Goal: Task Accomplishment & Management: Use online tool/utility

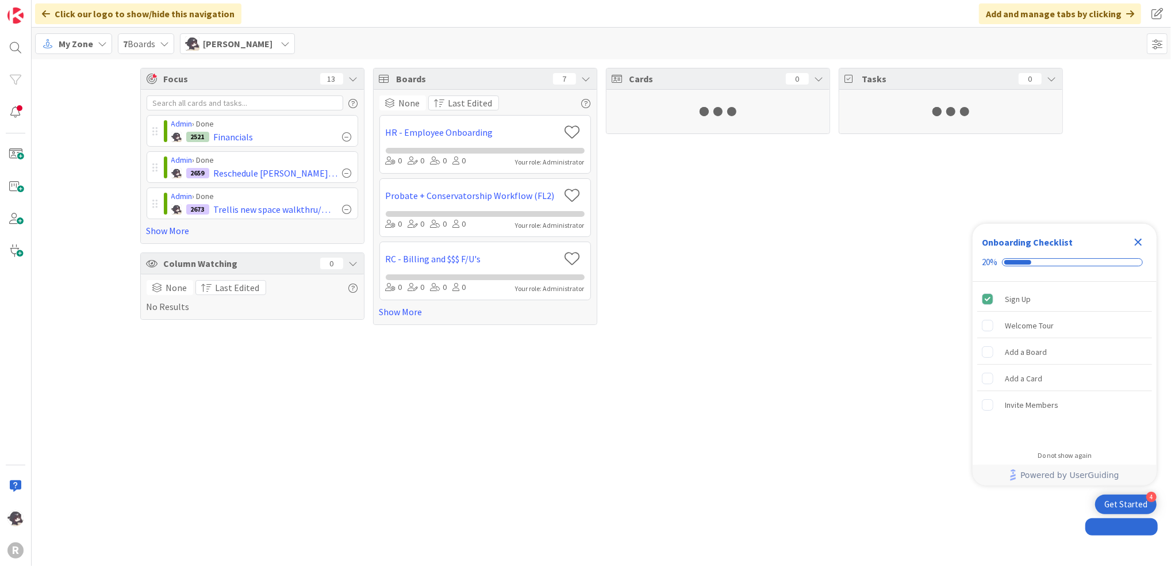
click at [74, 46] on span "My Zone" at bounding box center [76, 44] width 34 height 14
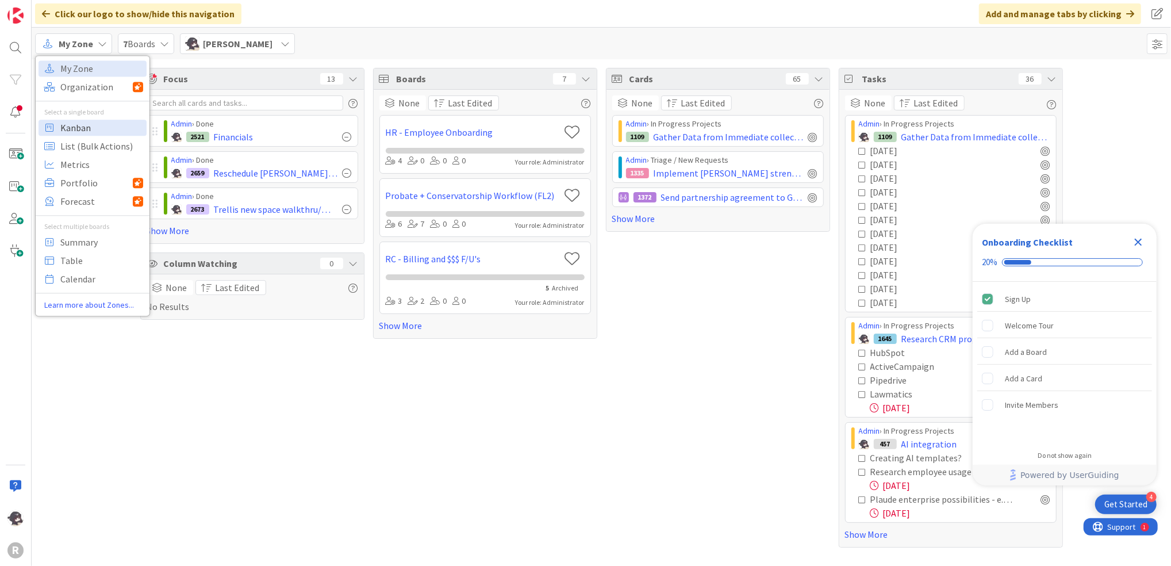
click at [79, 128] on span "Kanban" at bounding box center [101, 127] width 83 height 17
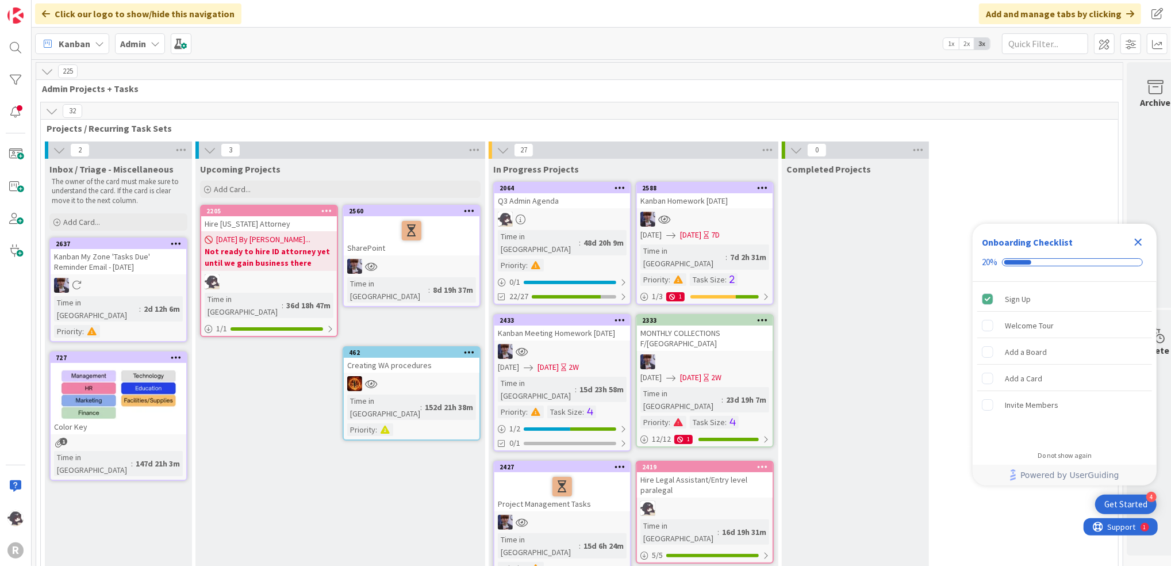
click at [1134, 245] on icon "Close Checklist" at bounding box center [1138, 242] width 14 height 14
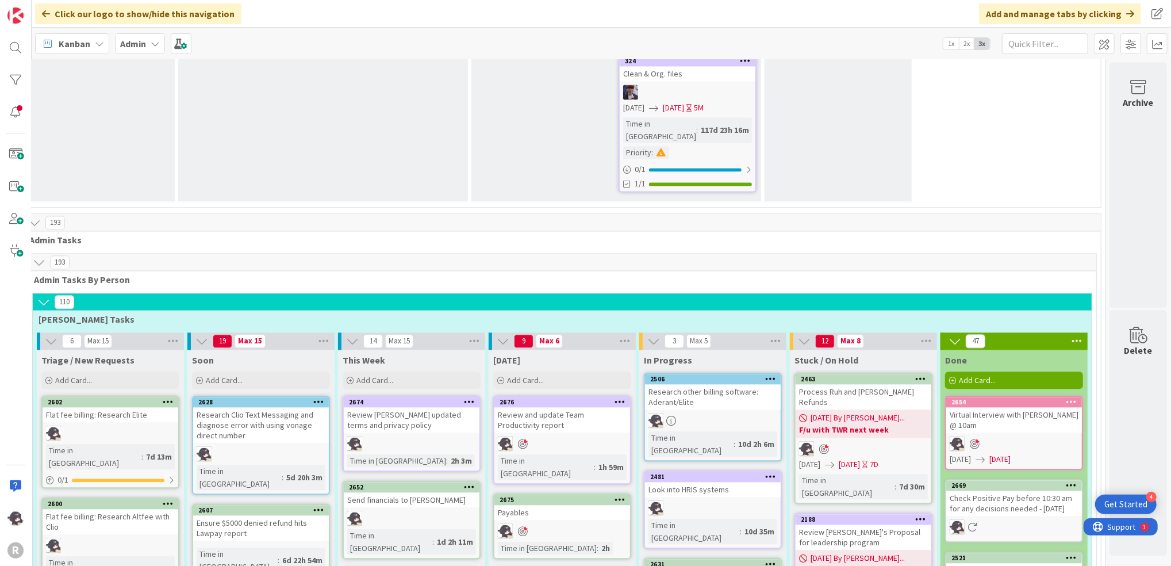
scroll to position [1960, 29]
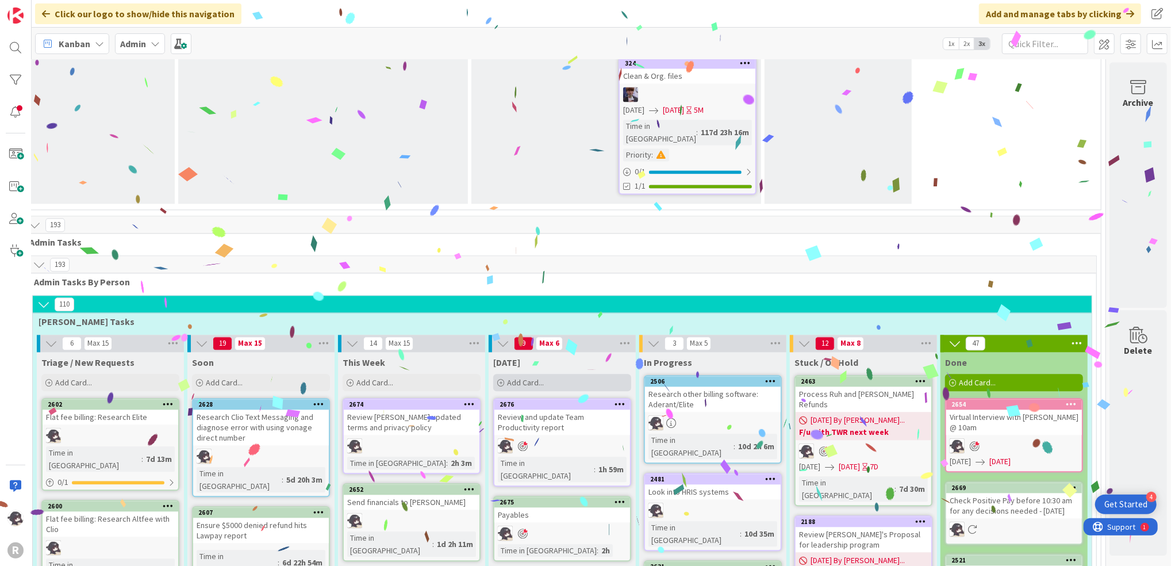
click at [521, 377] on span "Add Card..." at bounding box center [525, 382] width 37 height 10
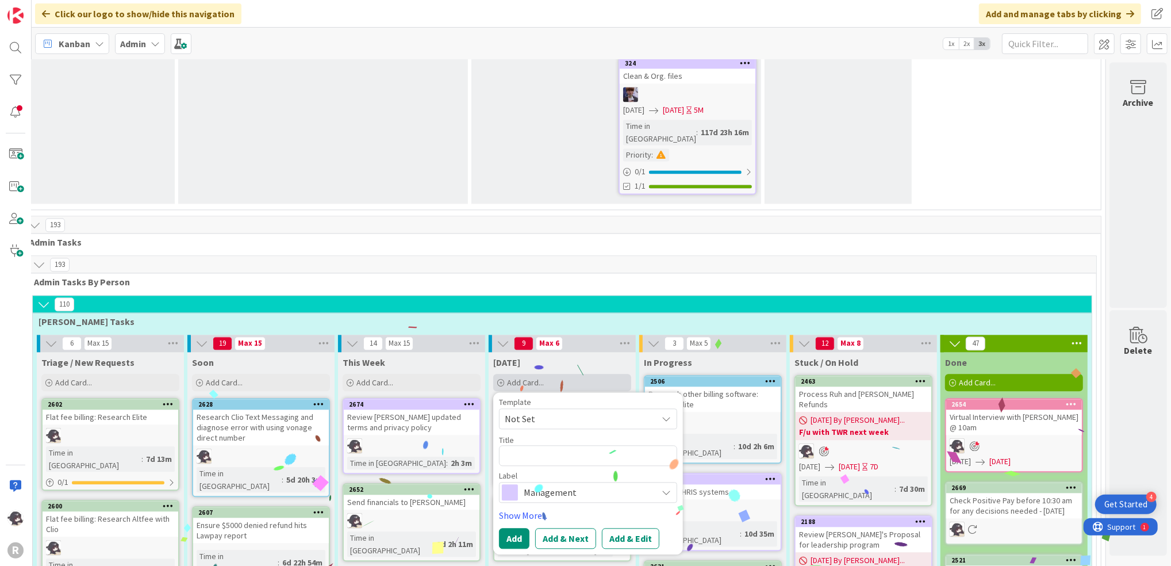
type textarea "x"
type textarea "S"
type textarea "x"
type textarea "Sc"
type textarea "x"
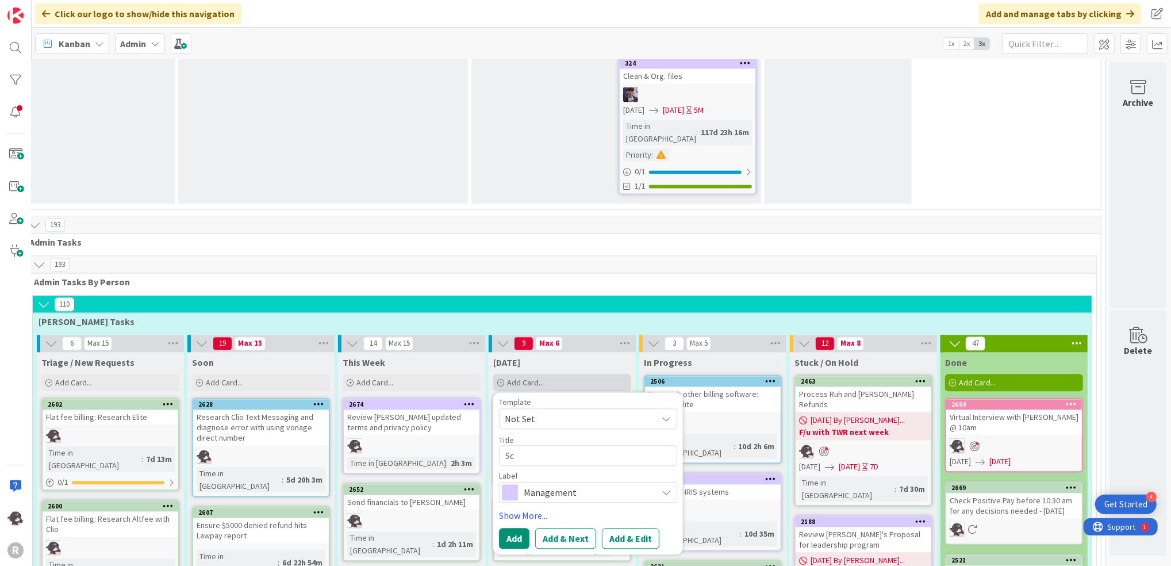
type textarea "S"
type textarea "x"
type textarea "Sc"
type textarea "x"
type textarea "Sch"
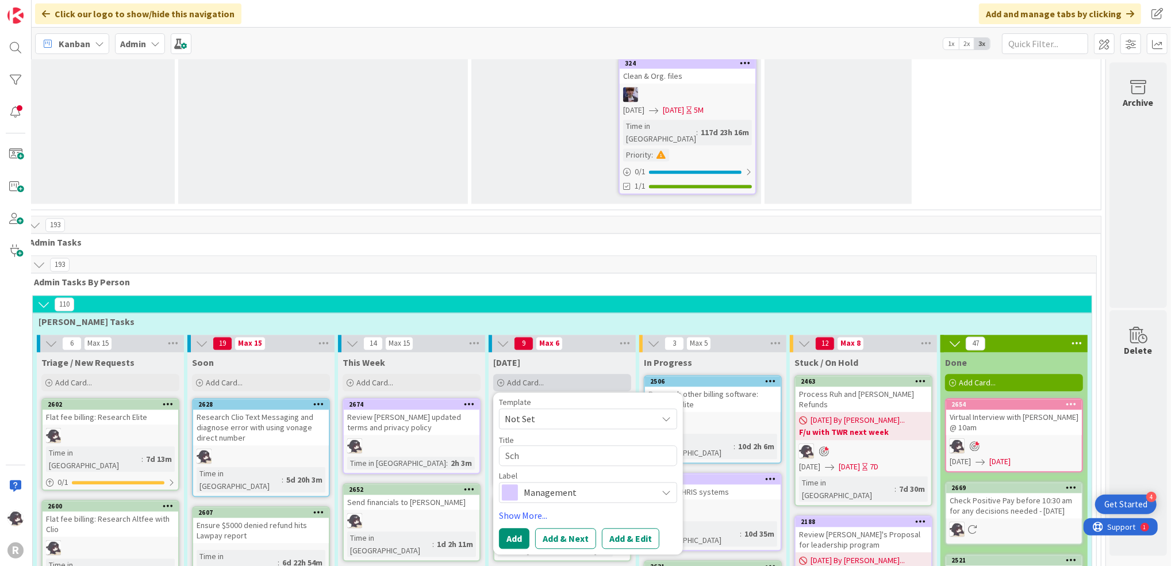
type textarea "x"
type textarea "Sche"
type textarea "x"
type textarea "Sched"
type textarea "x"
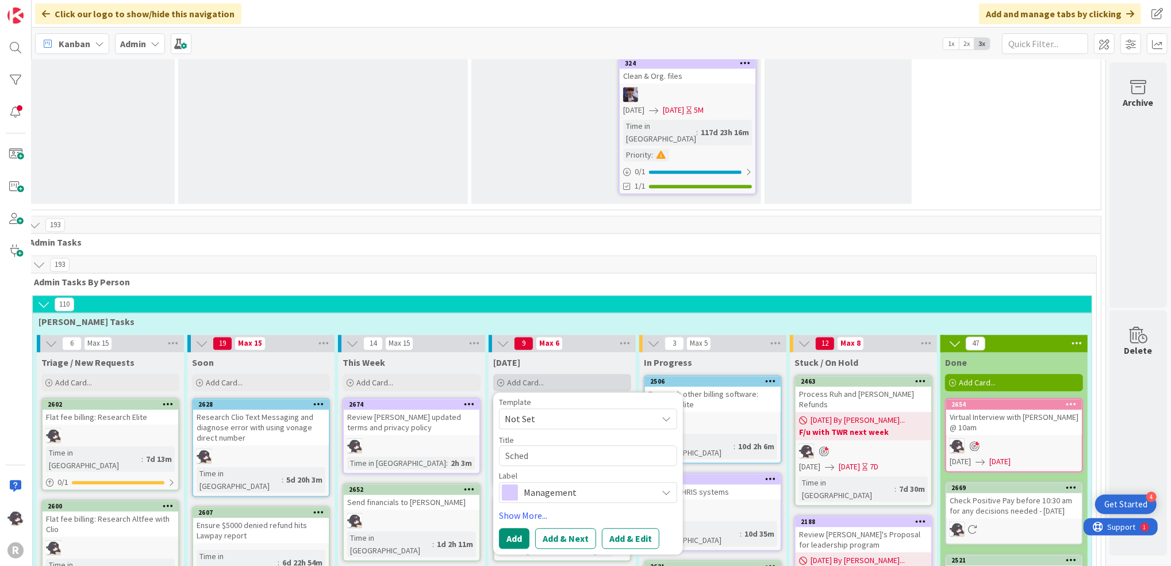
type textarea "Schedl"
type textarea "x"
type textarea "Sched"
type textarea "x"
type textarea "Schedu"
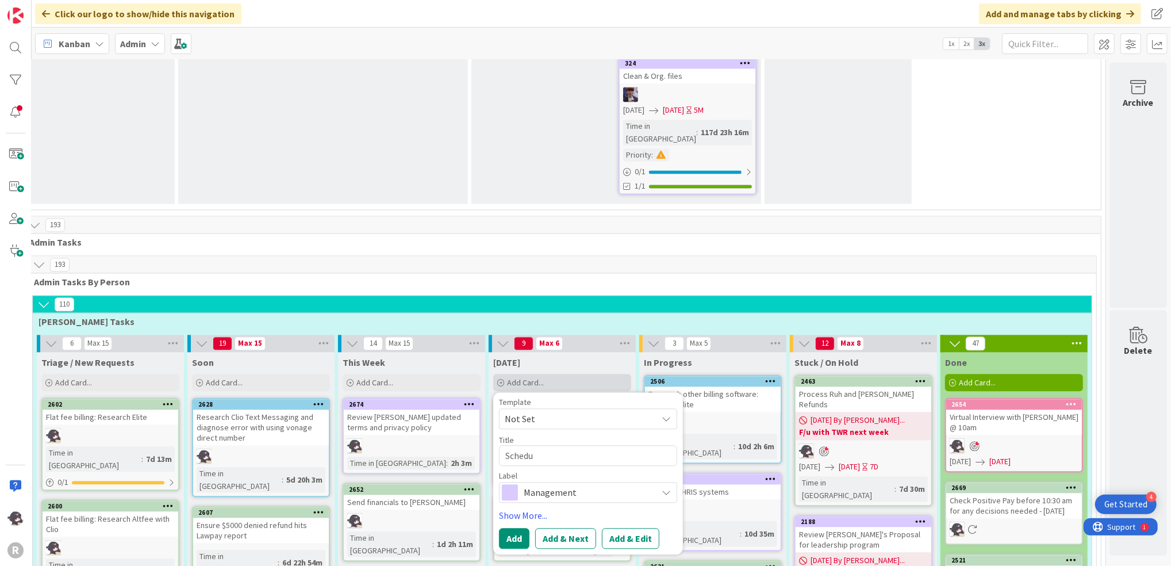
type textarea "x"
type textarea "Schedule"
type textarea "x"
type textarea "Schedule"
type textarea "x"
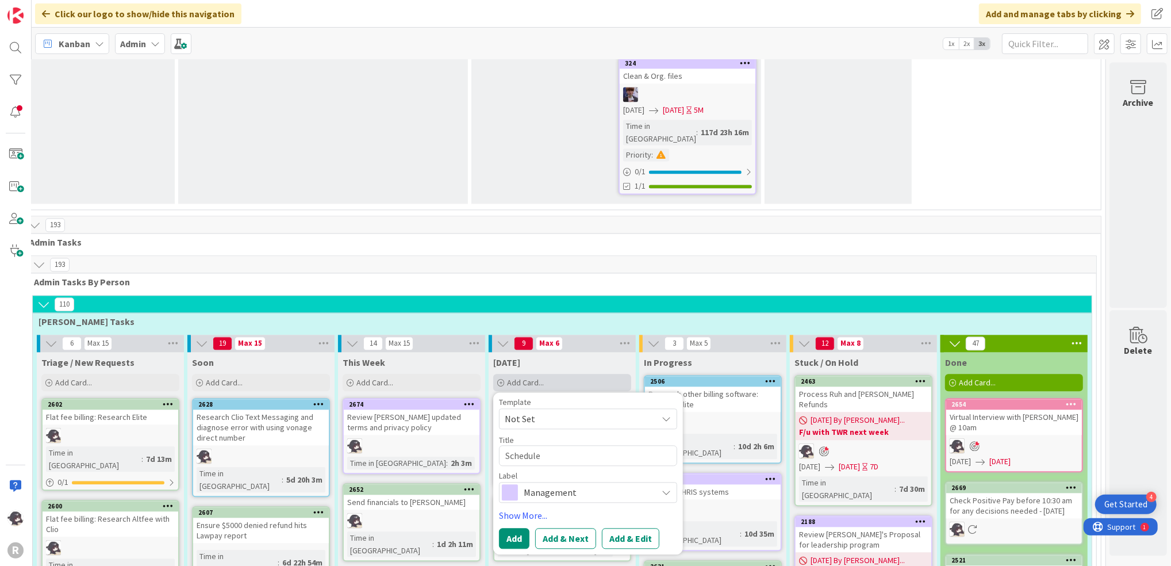
type textarea "Schedule 2"
type textarea "x"
type textarea "Schedule 2nd"
type textarea "x"
type textarea "Schedule 2nd I"
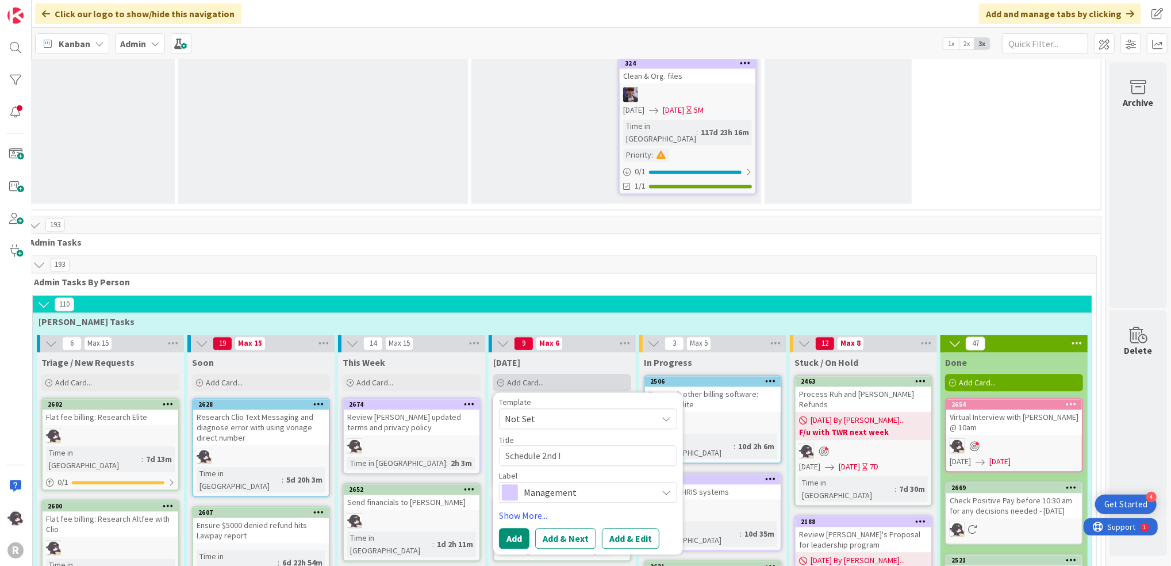
type textarea "x"
type textarea "Schedule 2nd Int"
type textarea "x"
type textarea "Schedule 2nd Inte"
type textarea "x"
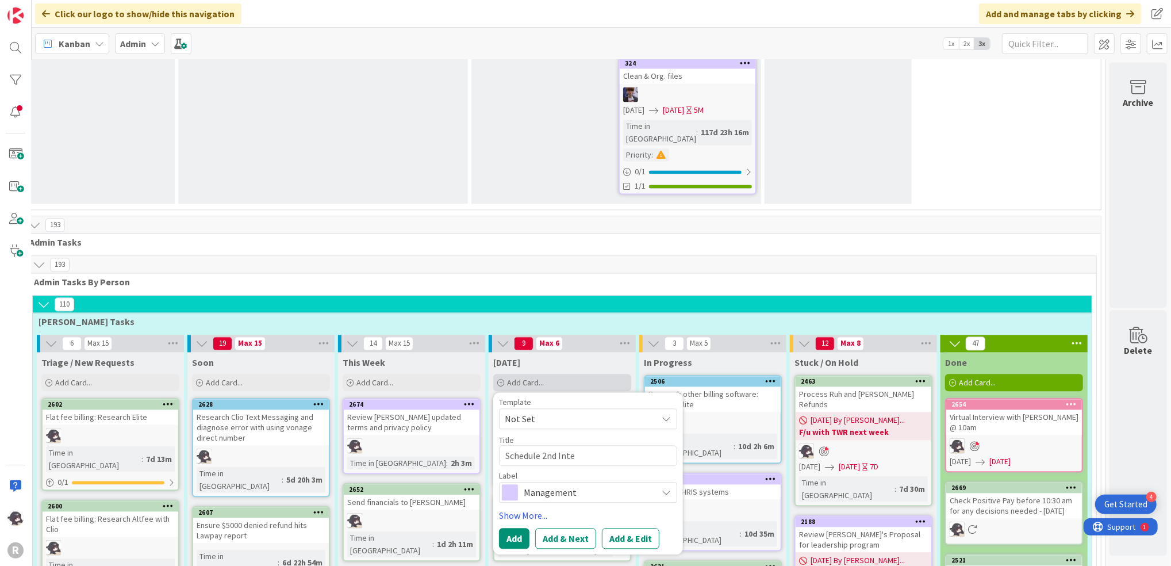
type textarea "Schedule 2nd Inter"
type textarea "x"
type textarea "Schedule 2nd Interv"
type textarea "x"
type textarea "Schedule 2nd Intervi"
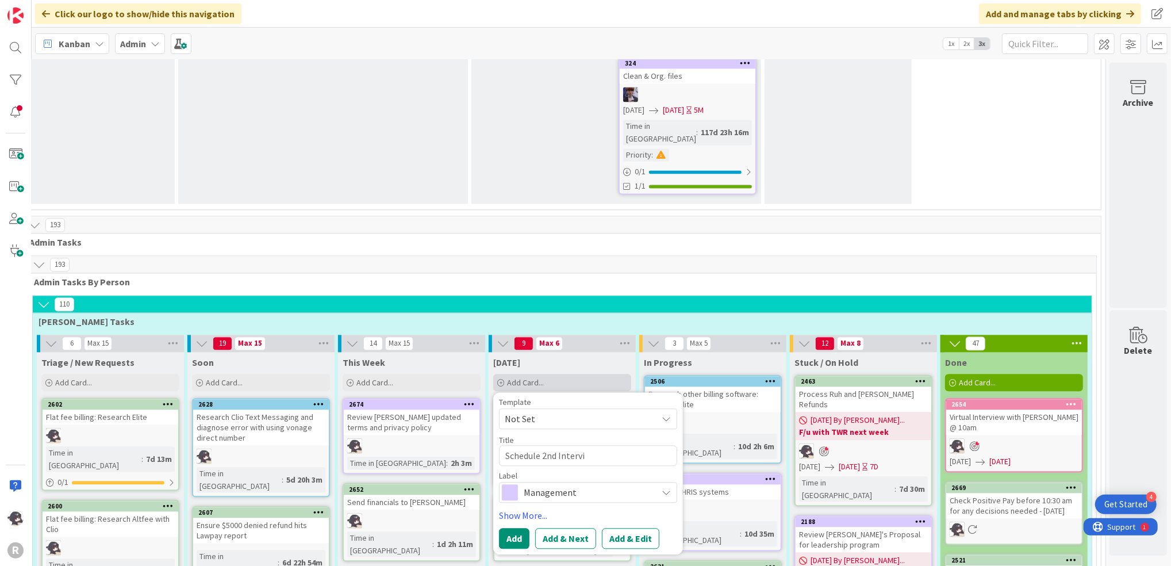
type textarea "x"
type textarea "Schedule 2nd Intervie"
type textarea "x"
type textarea "Schedule 2nd Interview"
type textarea "x"
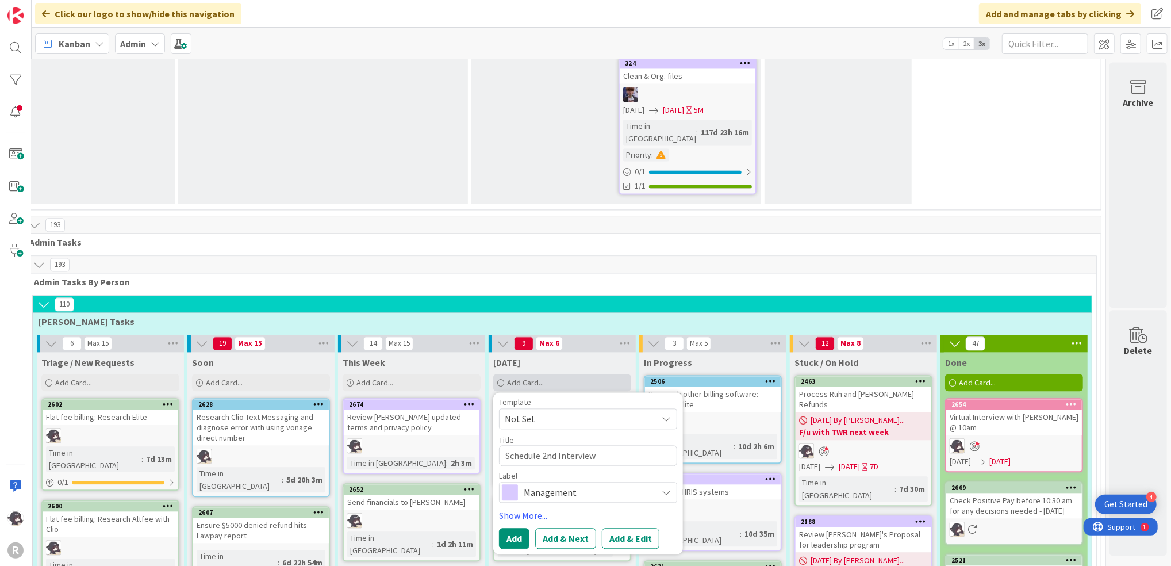
type textarea "Schedule 2nd Interview:"
type textarea "x"
type textarea "Schedule 2nd Interview:"
type textarea "x"
type textarea "Schedule 2nd Interview: G"
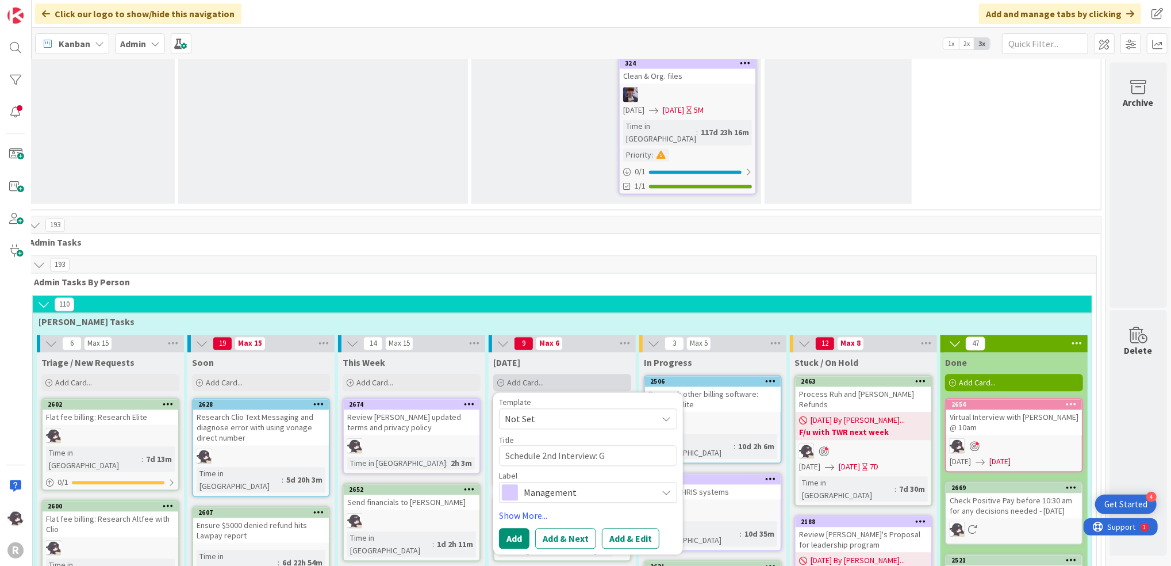
type textarea "x"
type textarea "Schedule 2nd Interview: Ga"
type textarea "x"
type textarea "Schedule 2nd Interview: Gab"
type textarea "x"
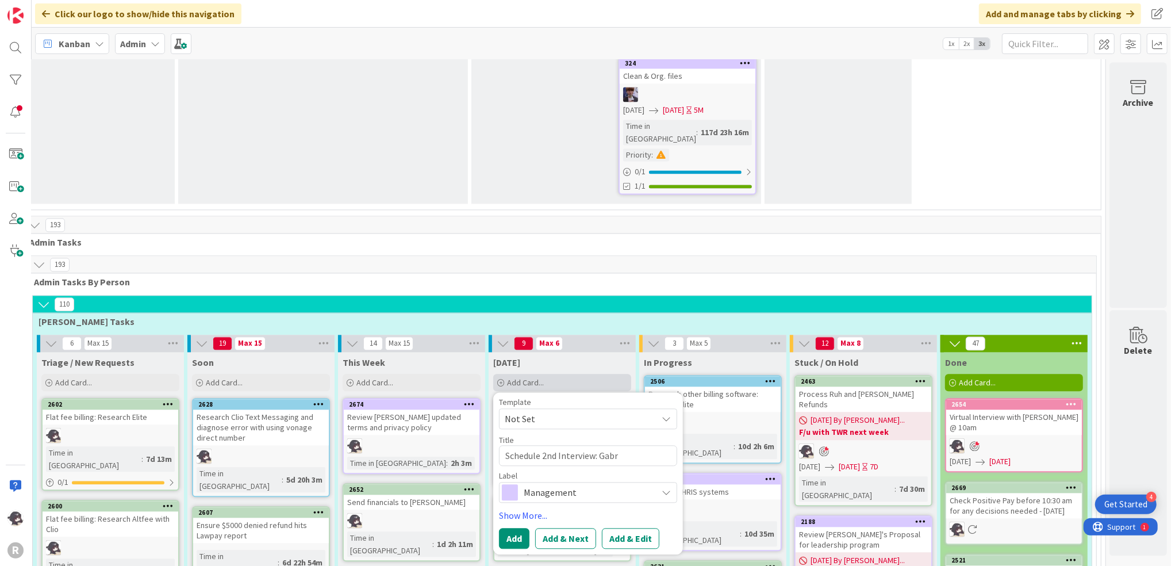
type textarea "Schedule 2nd Interview: [PERSON_NAME]"
type textarea "x"
type textarea "Schedule 2nd Interview: Gabrie"
type textarea "x"
type textarea "Schedule 2nd Interview: [PERSON_NAME]"
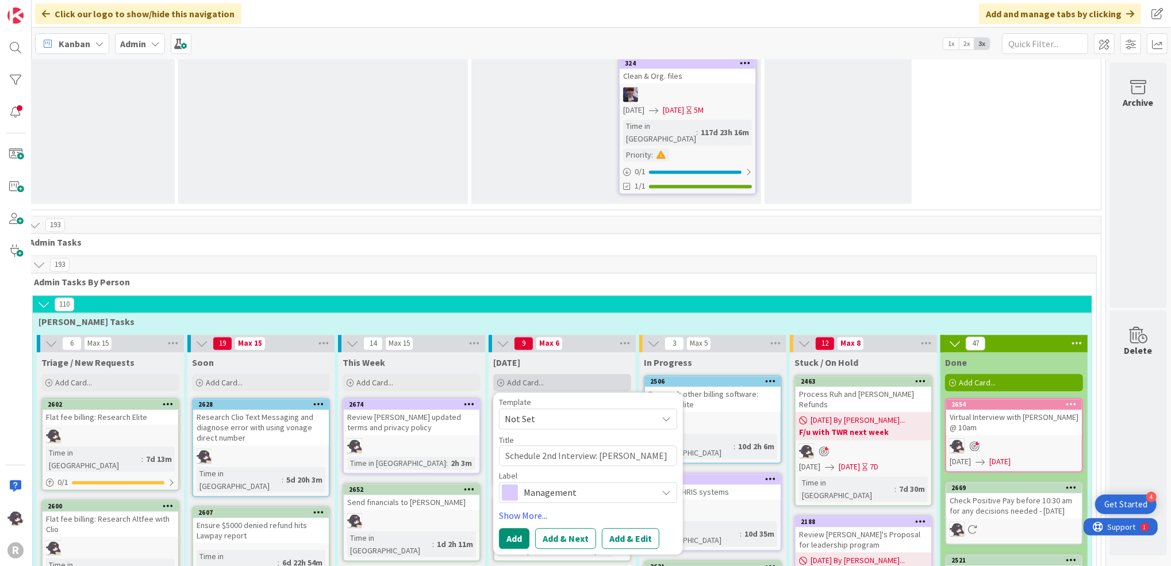
type textarea "x"
type textarea "Schedule 2nd Interview: [PERSON_NAME]"
type textarea "x"
type textarea "Schedule 2nd Interview: [PERSON_NAME]"
type textarea "x"
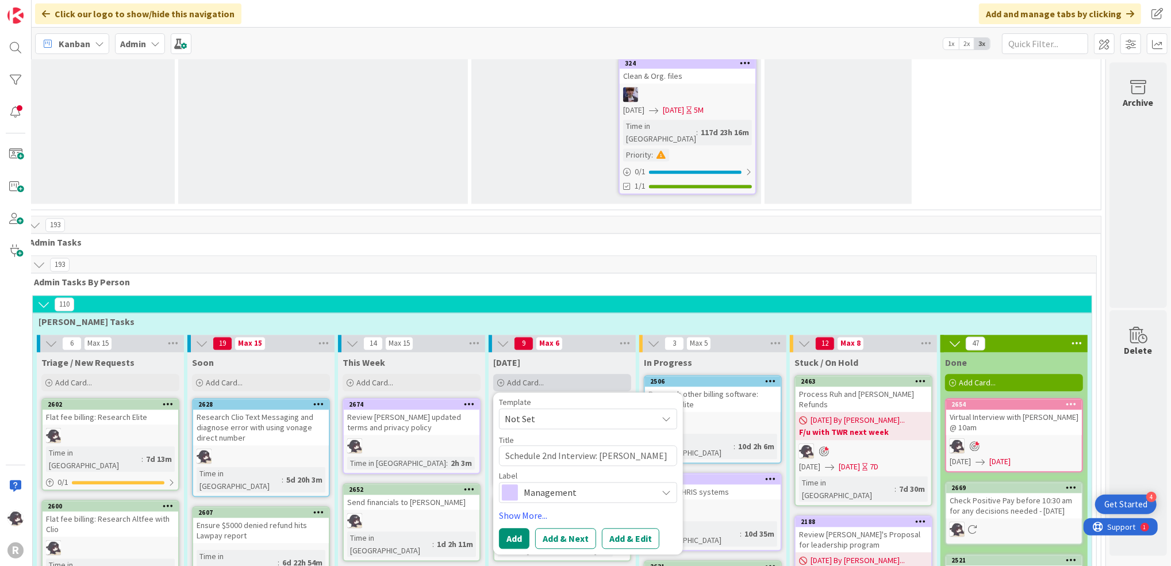
type textarea "Schedule 2nd Interview: [PERSON_NAME]"
type textarea "x"
type textarea "Schedule 2nd Interview: [PERSON_NAME]"
type textarea "x"
type textarea "Schedule 2nd Interview: [PERSON_NAME]"
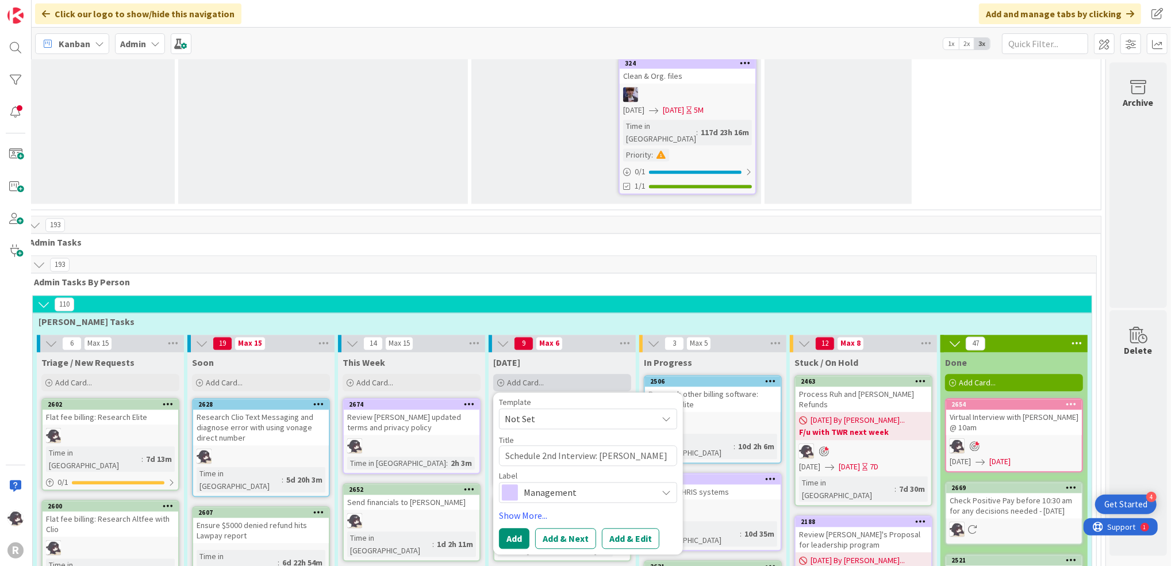
type textarea "x"
type textarea "Schedule 2nd Interview: [PERSON_NAME]"
type textarea "x"
type textarea "Schedule 2nd Interview: [PERSON_NAME]"
click at [555, 484] on span "Management" at bounding box center [588, 492] width 128 height 16
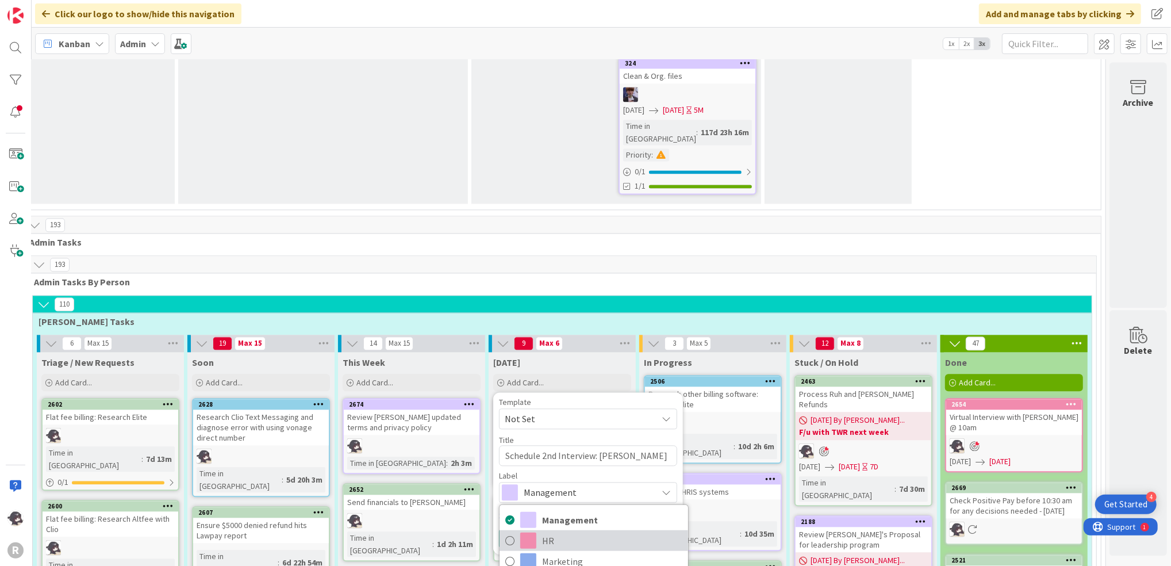
click at [542, 532] on span "HR" at bounding box center [612, 540] width 140 height 17
click at [515, 508] on link "Show More..." at bounding box center [588, 515] width 178 height 14
click at [507, 542] on span "Select..." at bounding box center [520, 549] width 30 height 14
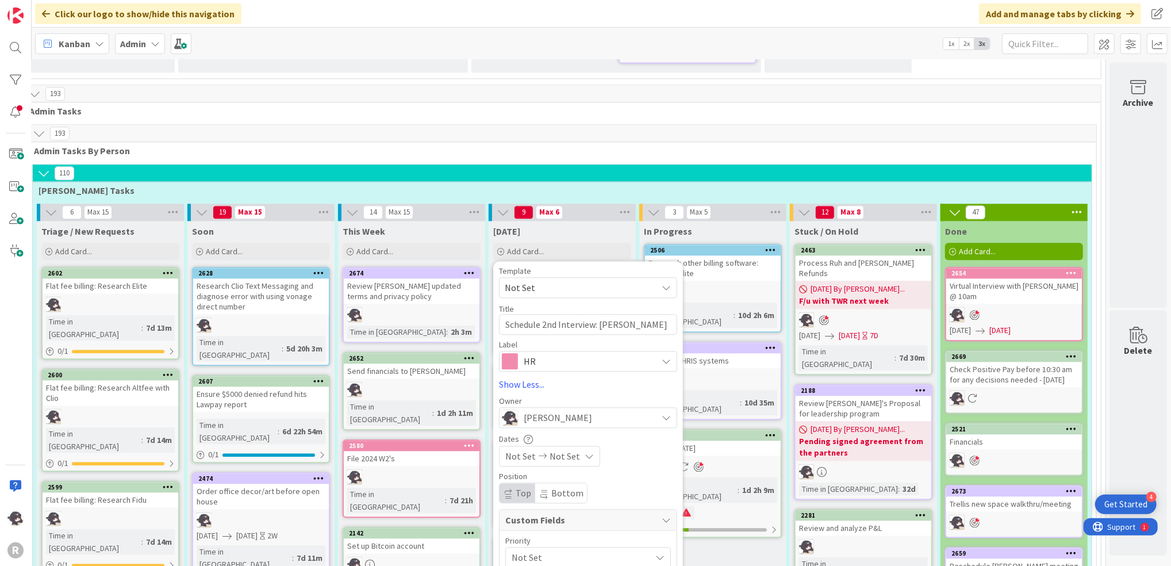
scroll to position [2113, 29]
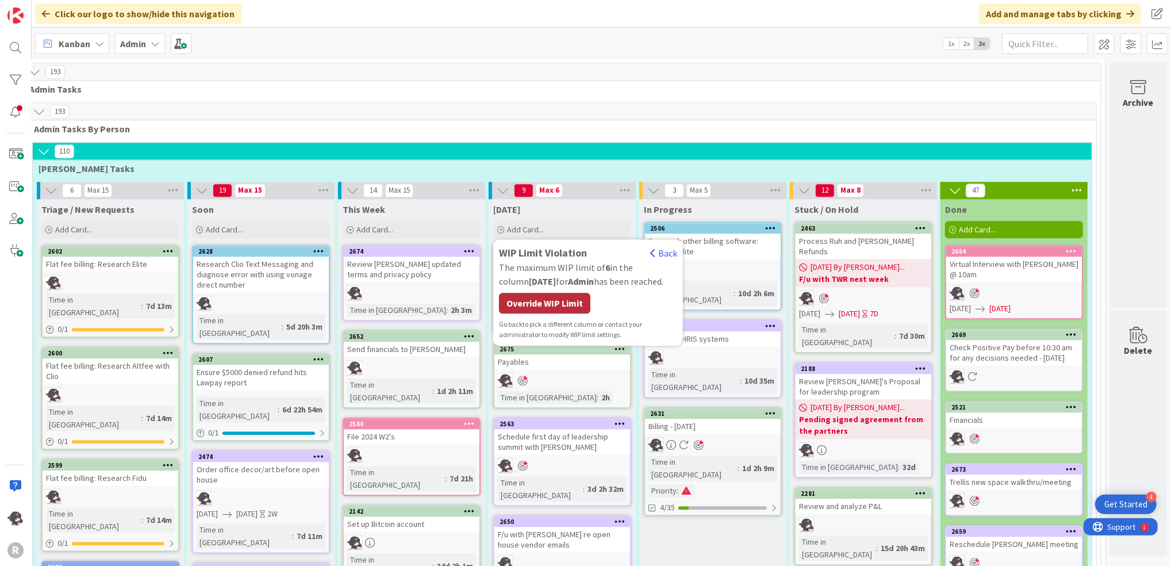
click at [537, 293] on div "Override WIP Limit" at bounding box center [544, 303] width 91 height 21
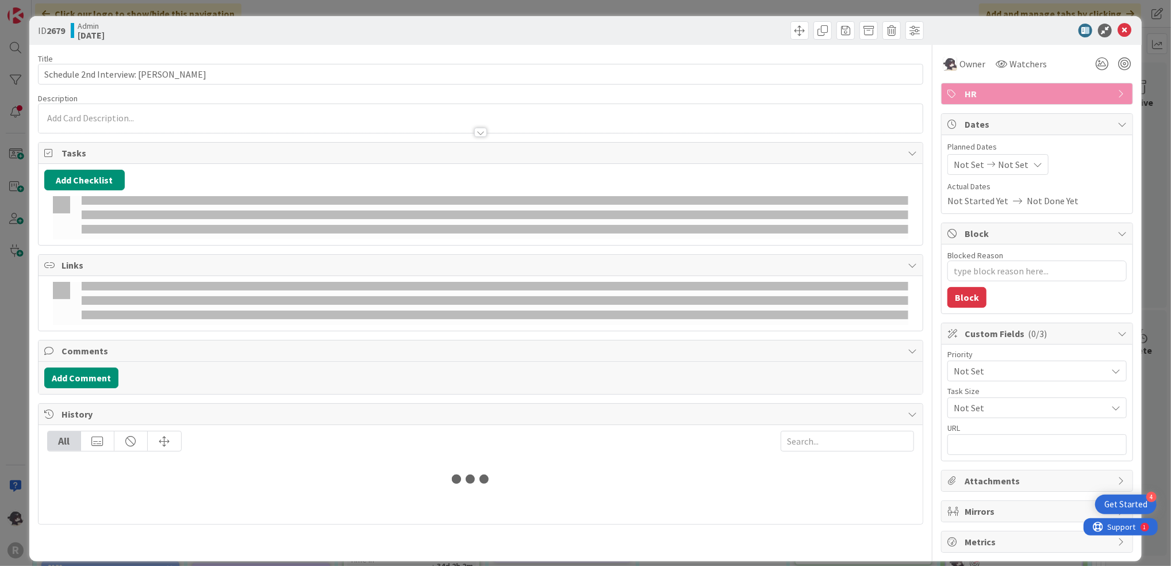
type textarea "x"
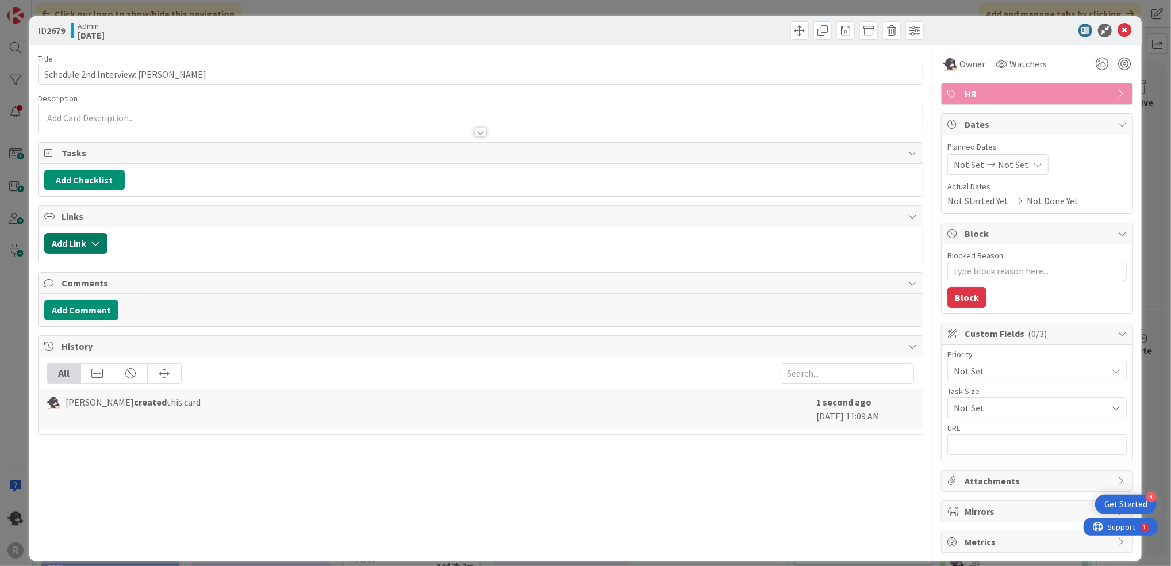
click at [80, 249] on button "Add Link" at bounding box center [75, 243] width 63 height 21
click at [96, 343] on input "text" at bounding box center [130, 341] width 161 height 21
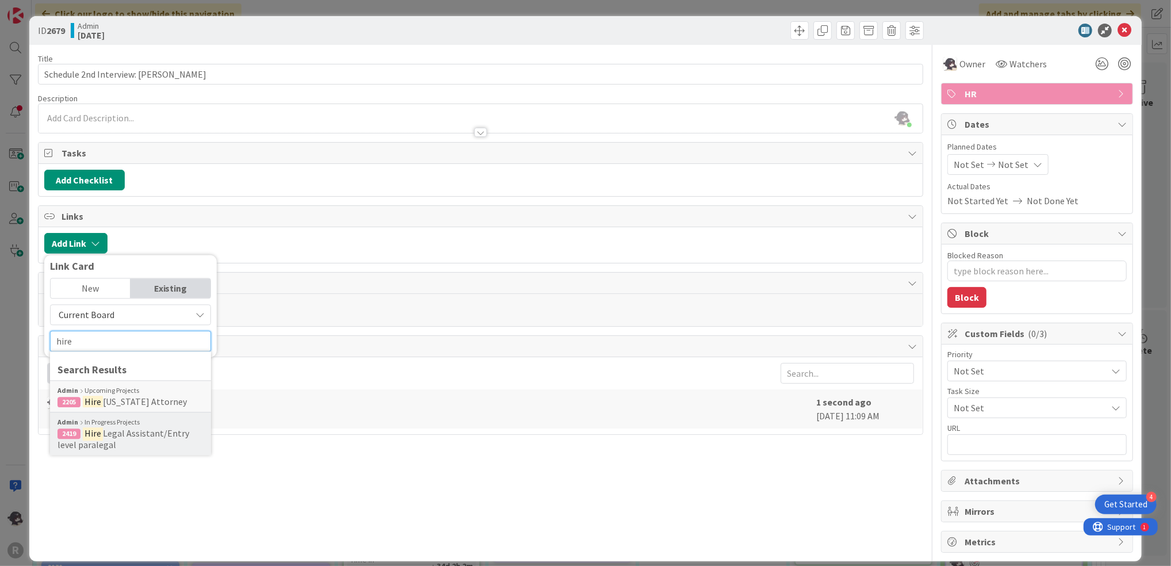
type input "hire"
click at [132, 444] on span "2419 Hire Legal Assistant/Entry level paralegal" at bounding box center [130, 438] width 146 height 23
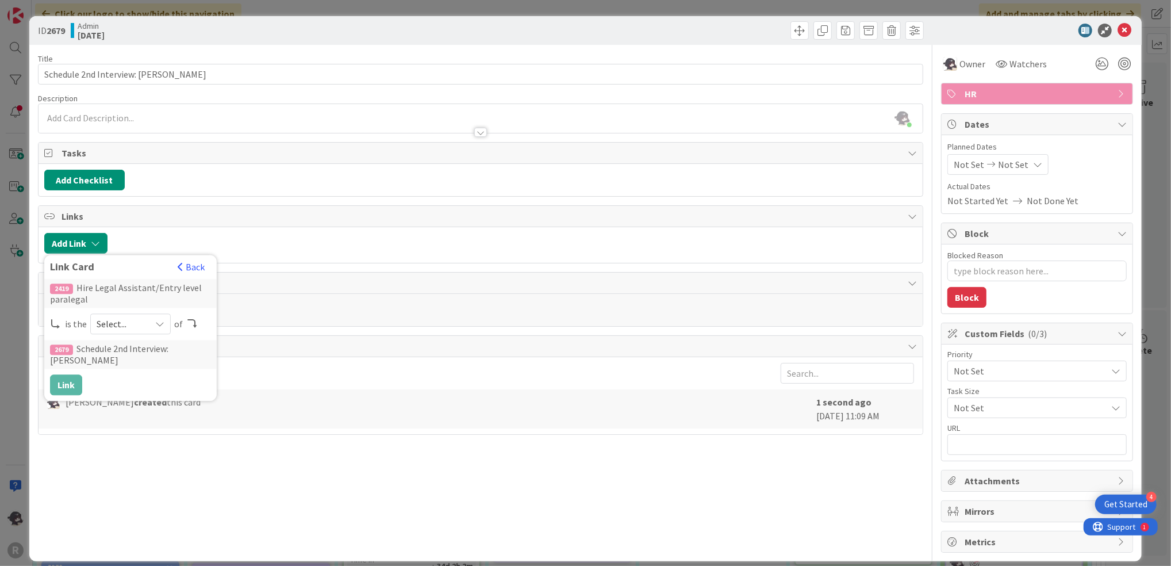
click at [113, 327] on span "Select..." at bounding box center [121, 324] width 48 height 16
click at [131, 359] on span "parent" at bounding box center [191, 351] width 130 height 17
click at [1106, 72] on div at bounding box center [1112, 63] width 41 height 21
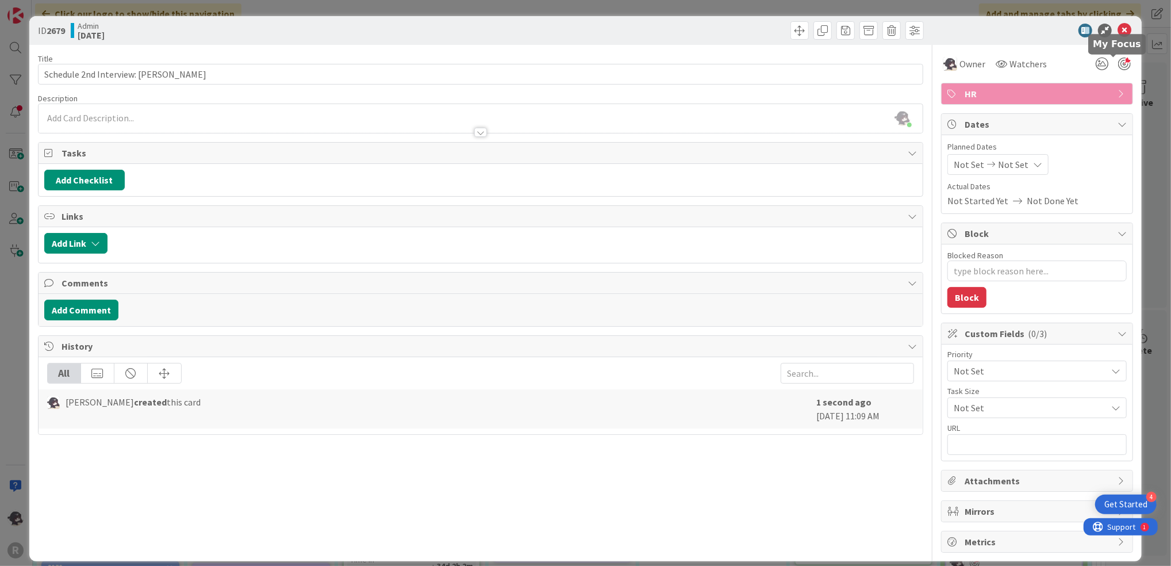
click at [1118, 63] on div at bounding box center [1124, 63] width 13 height 13
click at [1118, 29] on icon at bounding box center [1125, 31] width 14 height 14
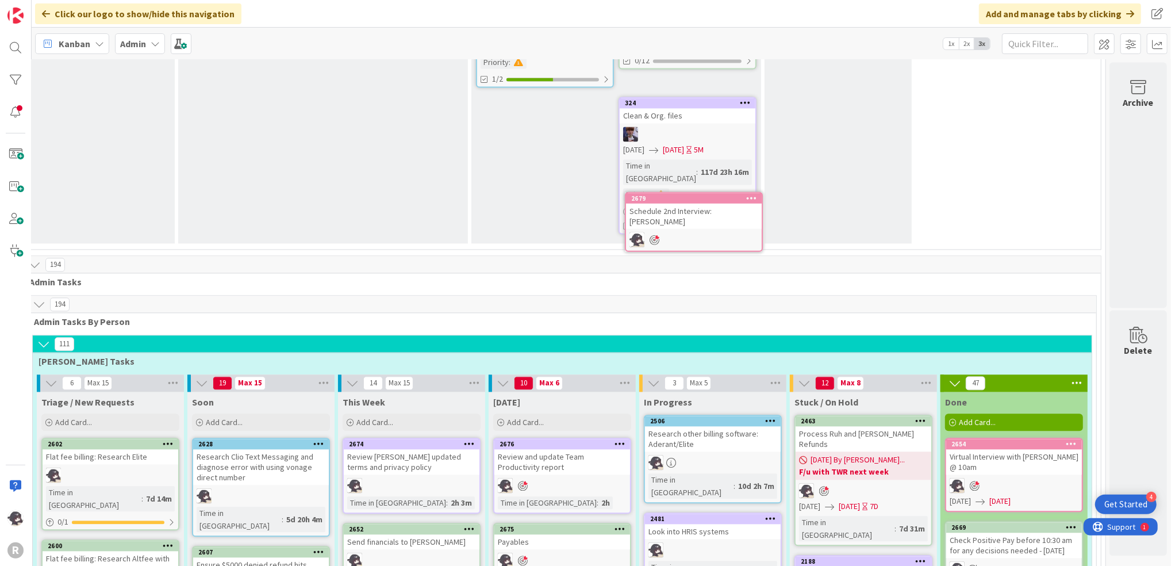
scroll to position [1911, 29]
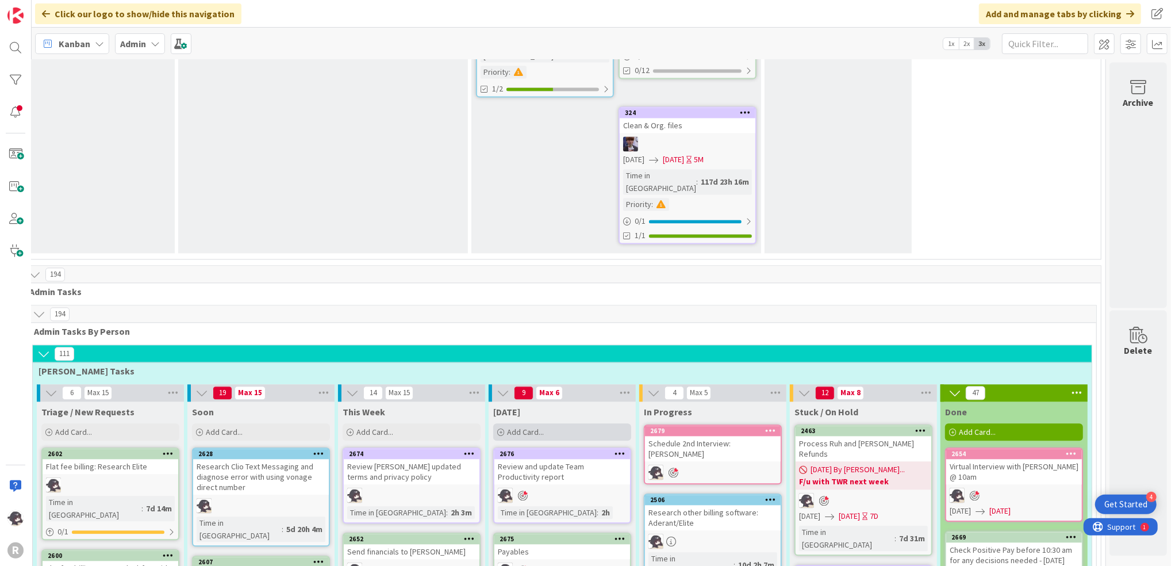
click at [528, 427] on span "Add Card..." at bounding box center [525, 432] width 37 height 10
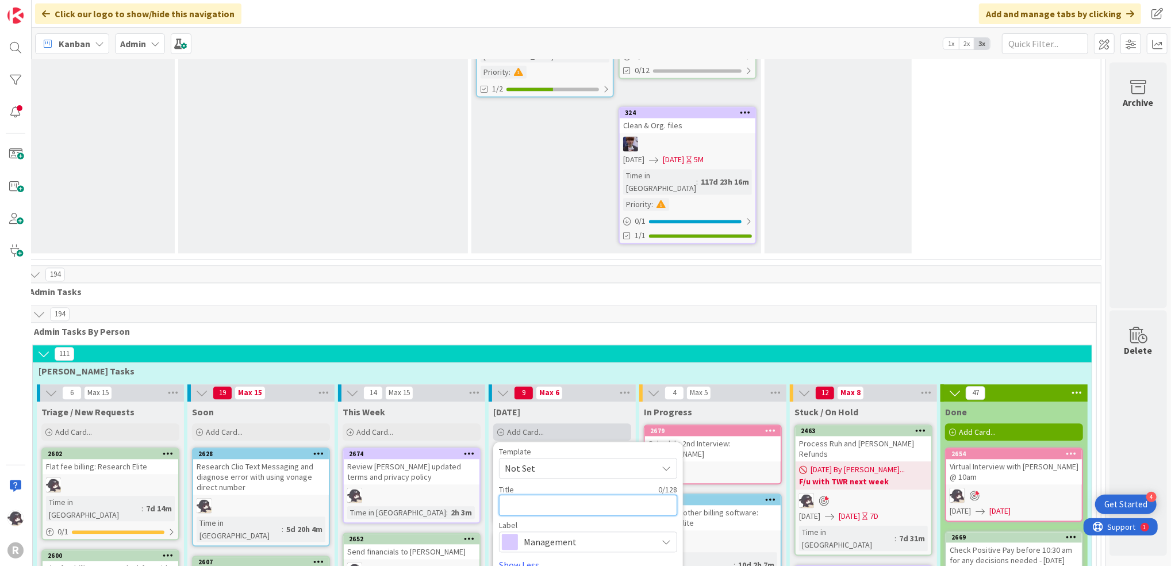
type textarea "x"
type textarea "S"
type textarea "x"
type textarea "Sch"
type textarea "x"
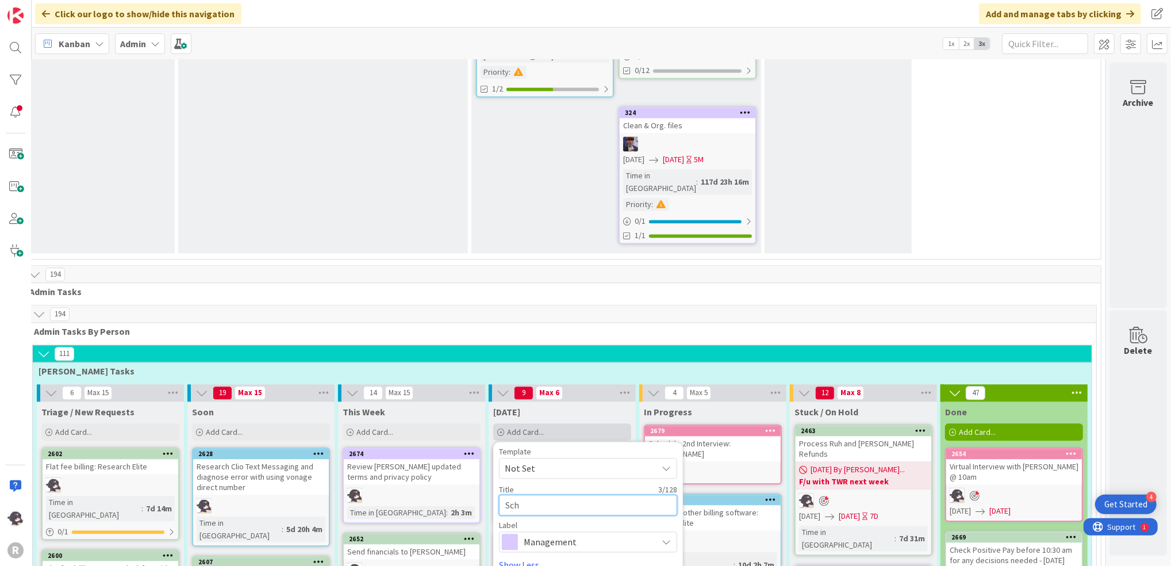
type textarea "Sche"
type textarea "x"
type textarea "Schedu"
type textarea "x"
type textarea "Schedule"
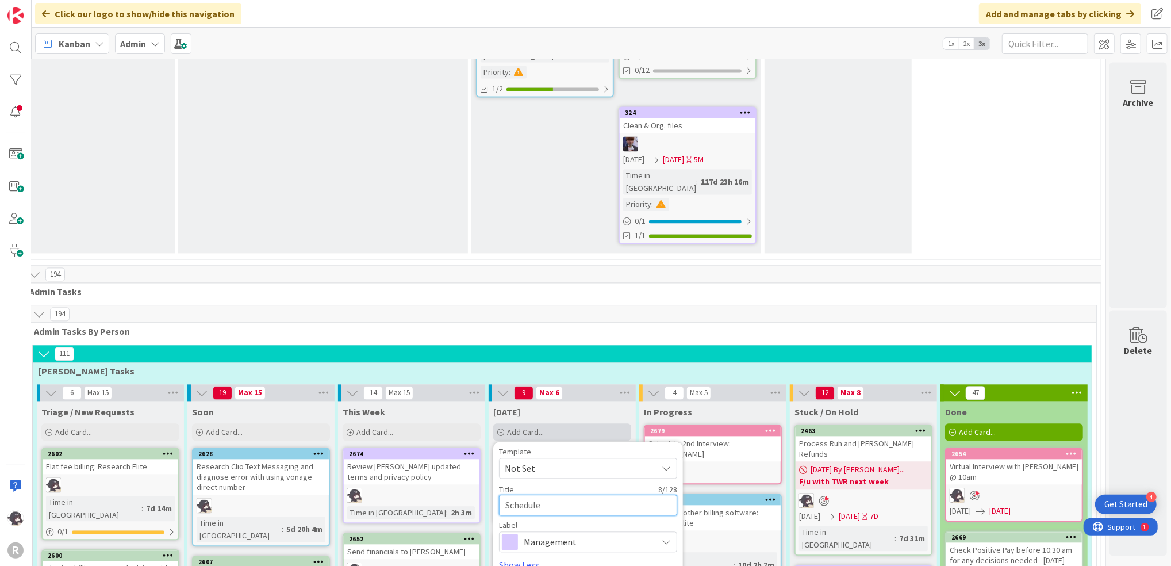
type textarea "x"
type textarea "Schedule"
type textarea "x"
type textarea "Schedule L"
type textarea "x"
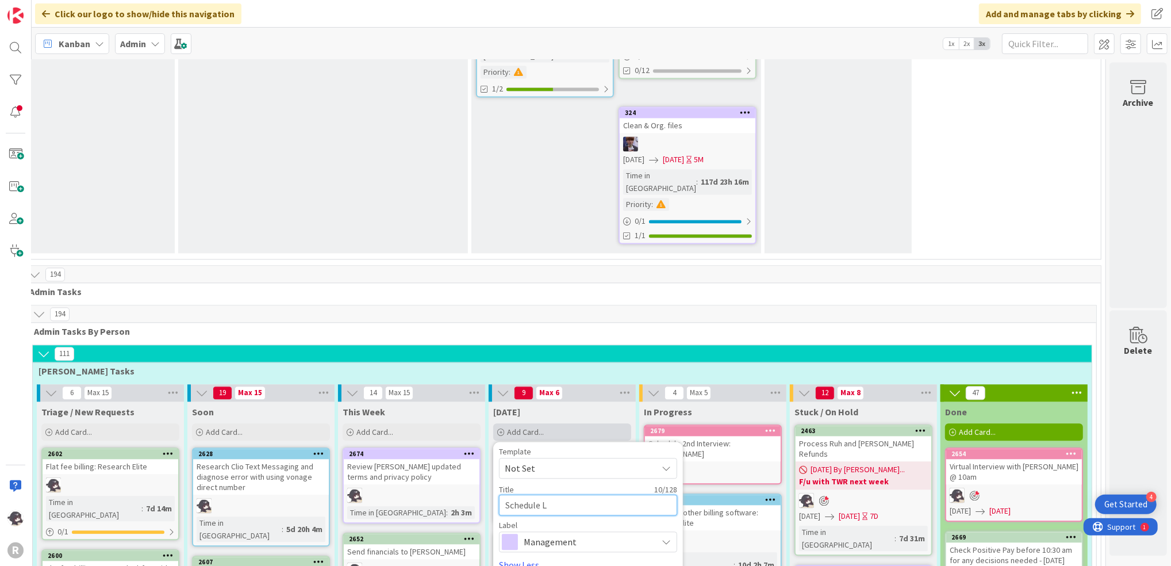
type textarea "Schedule LA"
type textarea "x"
type textarea "Schedule LA"
type textarea "x"
type textarea "Schedule LA"
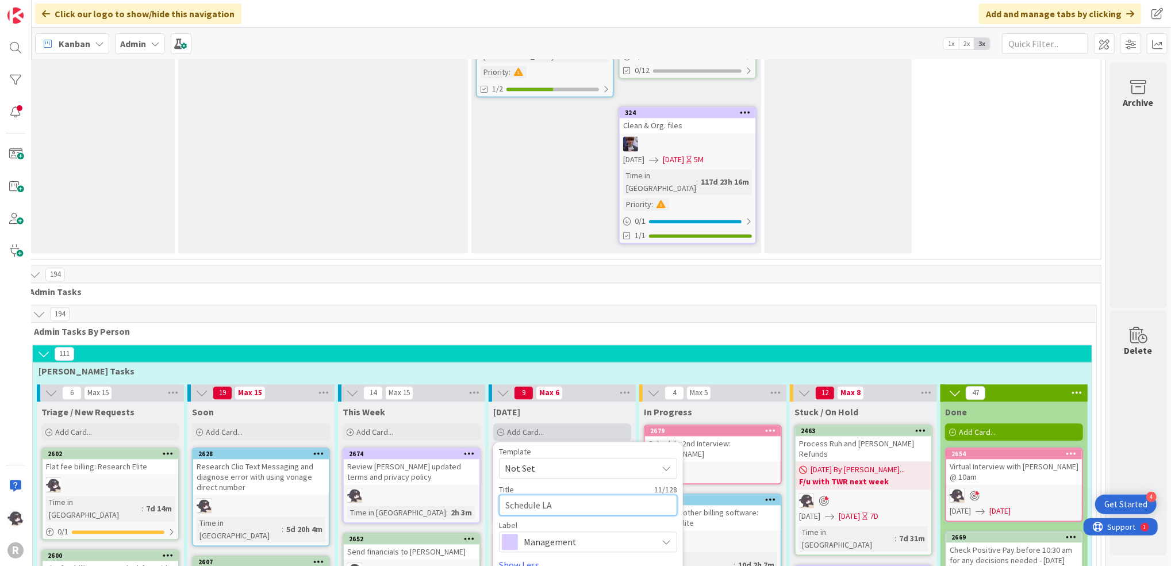
type textarea "x"
type textarea "Schedule L"
type textarea "x"
type textarea "Schedule"
type textarea "x"
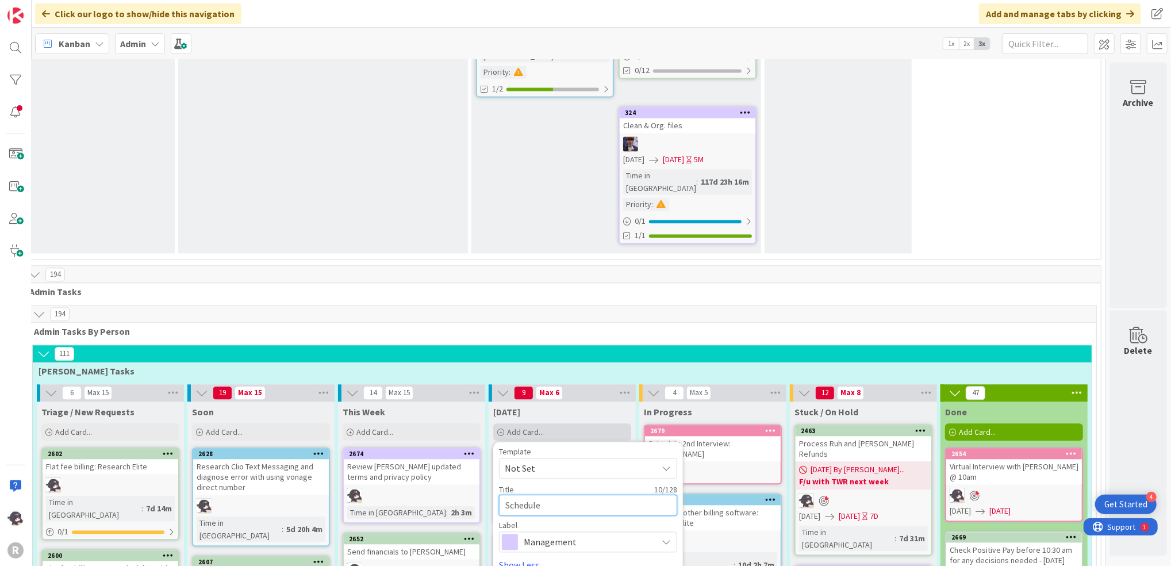
type textarea "Schedule I"
type textarea "x"
type textarea "Schedule In"
type textarea "x"
type textarea "Schedule Int"
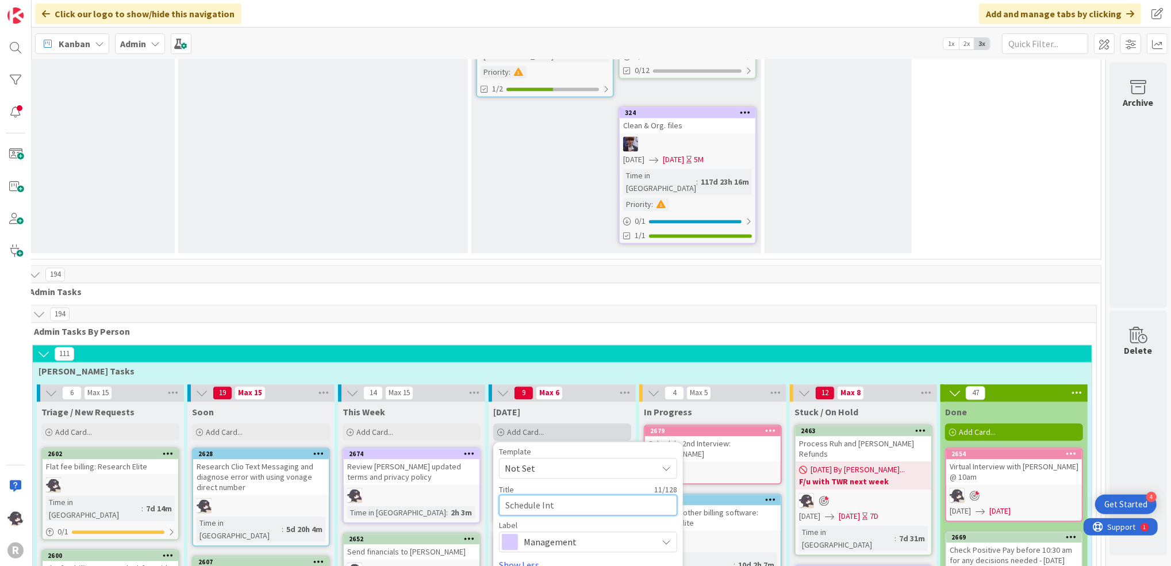
type textarea "x"
type textarea "Schedule Inte"
type textarea "x"
type textarea "Schedule Inter"
type textarea "x"
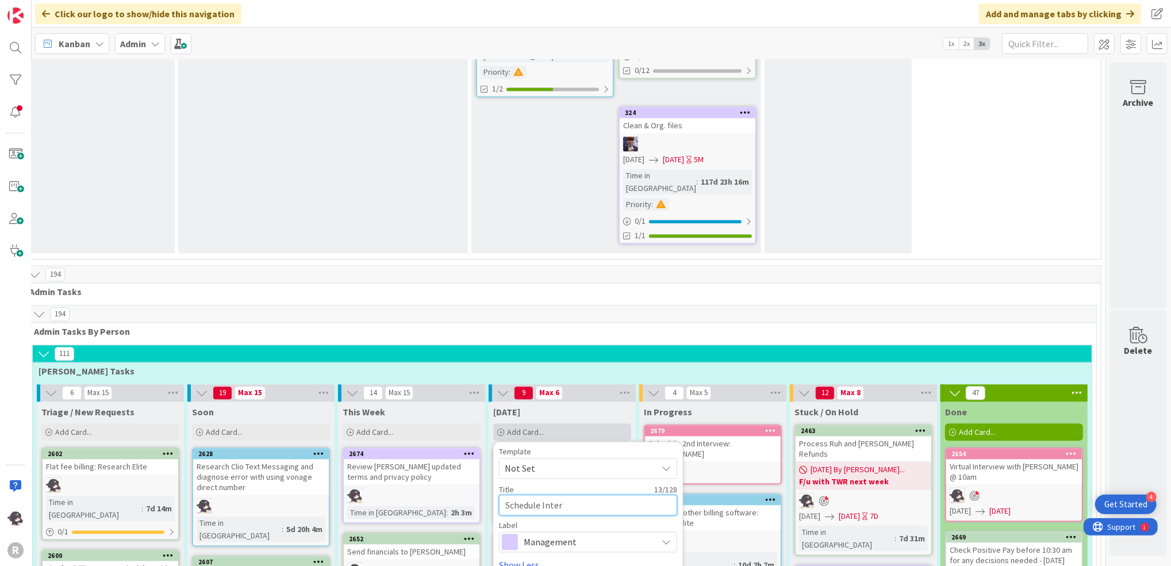
type textarea "Schedule Interv"
type textarea "x"
type textarea "Schedule Intervi"
type textarea "x"
type textarea "Schedule Intervie"
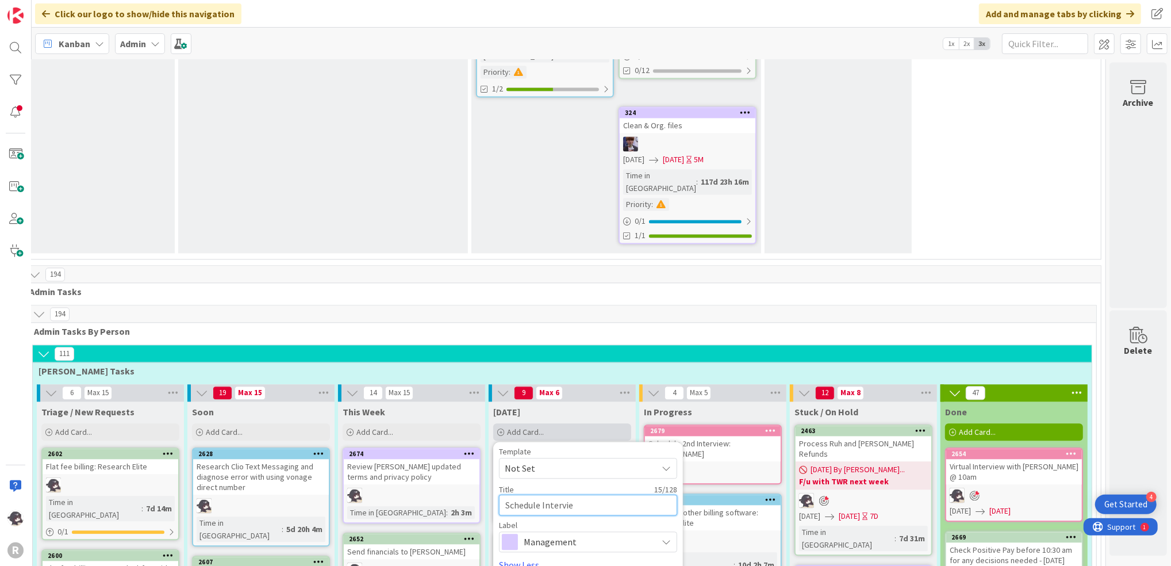
type textarea "x"
type textarea "Schedule Interview"
type textarea "x"
type textarea "Schedule Interview w"
type textarea "x"
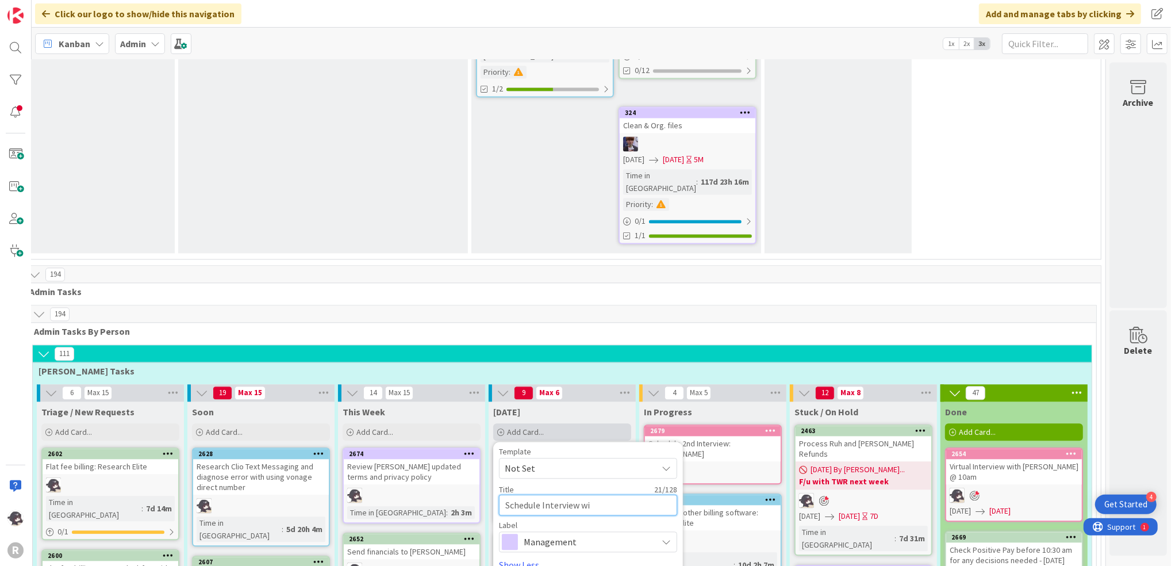
type textarea "Schedule Interview wit"
type textarea "x"
type textarea "Schedule Interview with"
type textarea "x"
type textarea "Schedule Interview with L"
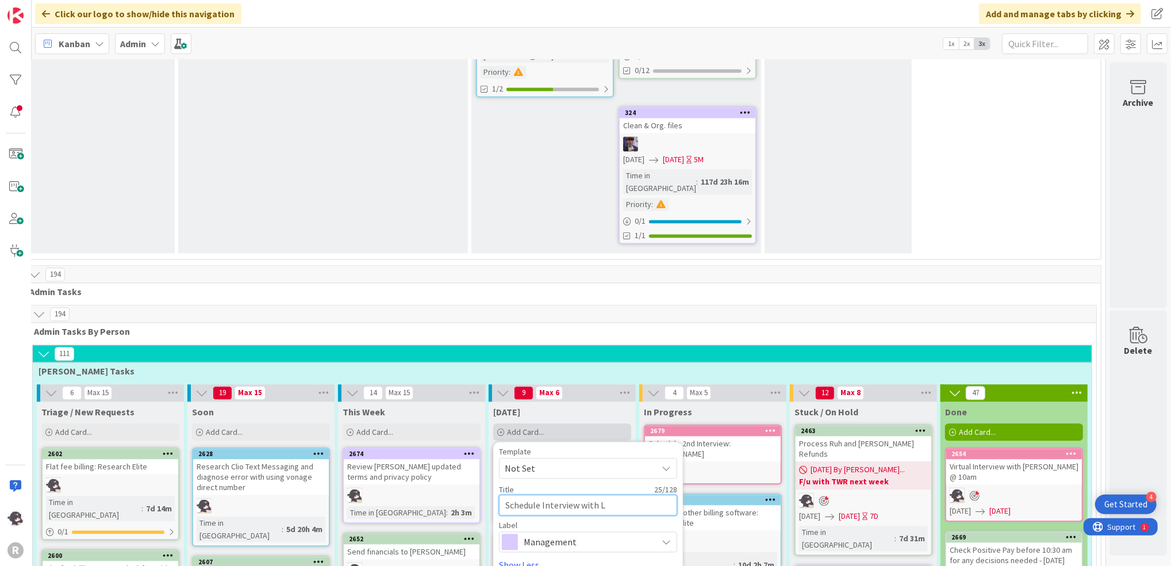
type textarea "x"
type textarea "Schedule Interview with LA"
type textarea "x"
type textarea "Schedule Interview with LA"
type textarea "x"
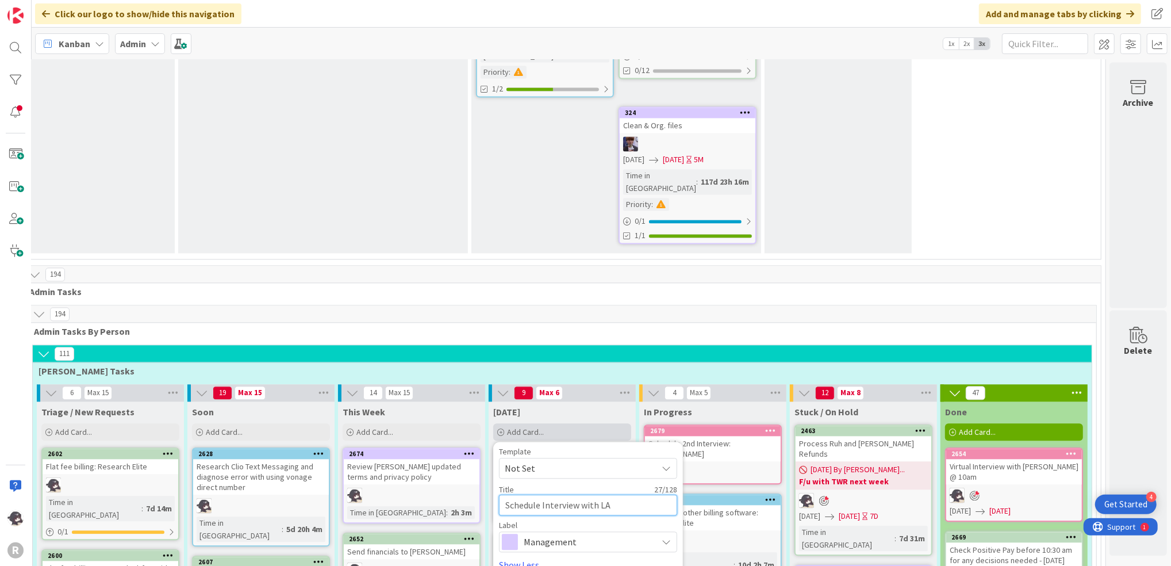
type textarea "Schedule Interview with LA c"
type textarea "x"
type textarea "Schedule Interview with LA ca"
type textarea "x"
type textarea "Schedule Interview with LA can"
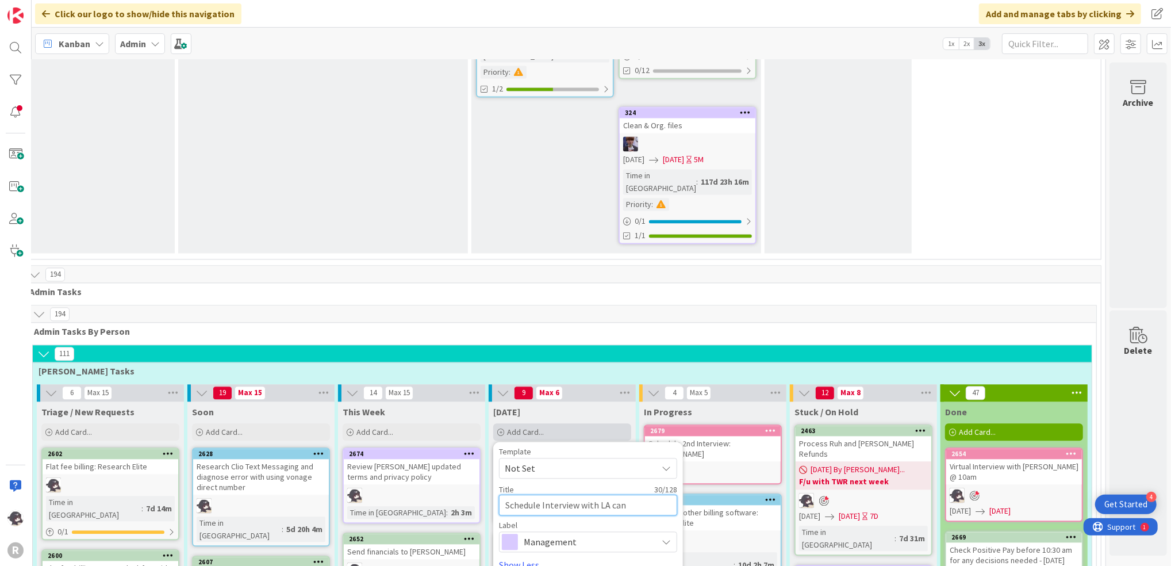
type textarea "x"
type textarea "Schedule Interview with LA [PERSON_NAME]"
type textarea "x"
type textarea "Schedule Interview with LA candida"
type textarea "x"
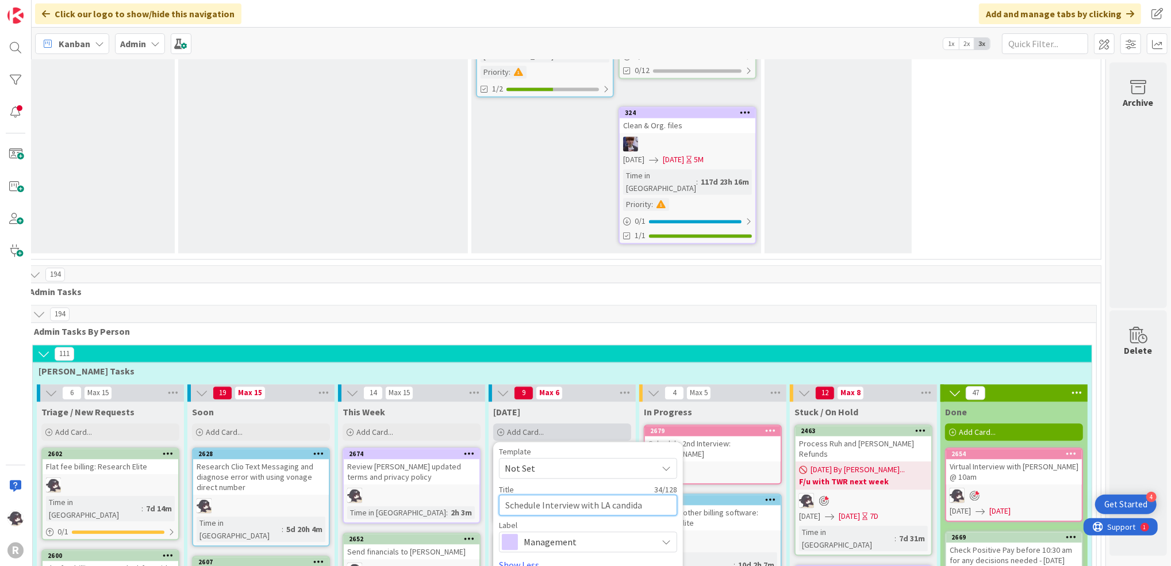
type textarea "Schedule Interview with LA candidat"
type textarea "x"
type textarea "Schedule Interview with LA candidate"
type textarea "x"
type textarea "Schedule Interview with LA candidate:"
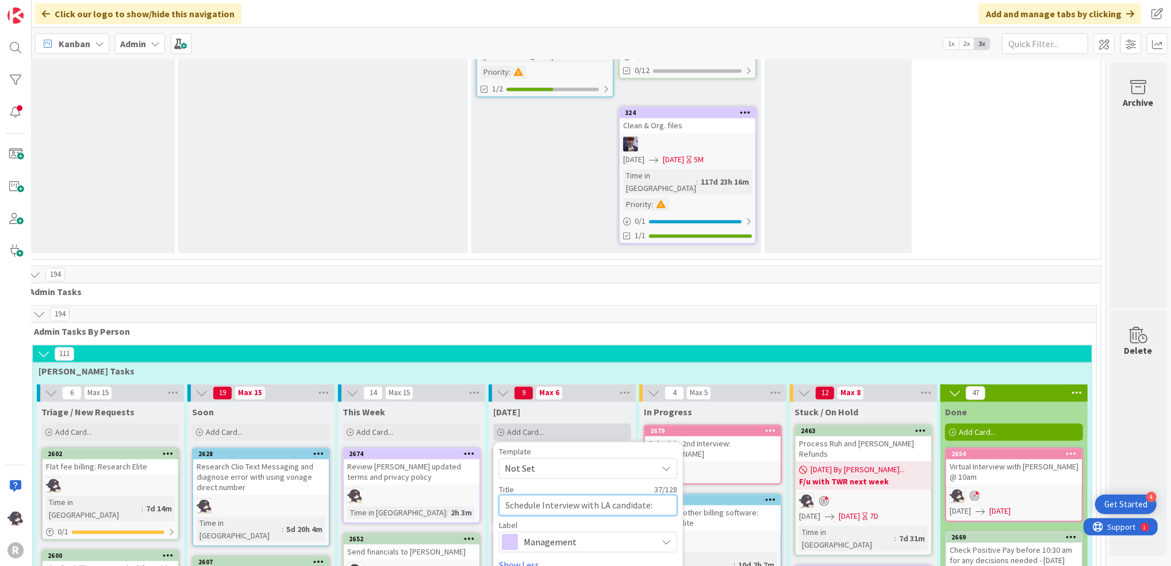
type textarea "x"
type textarea "Schedule Interview with LA candidate:"
type textarea "x"
type textarea "Schedule Interview with LA candidate: O"
type textarea "x"
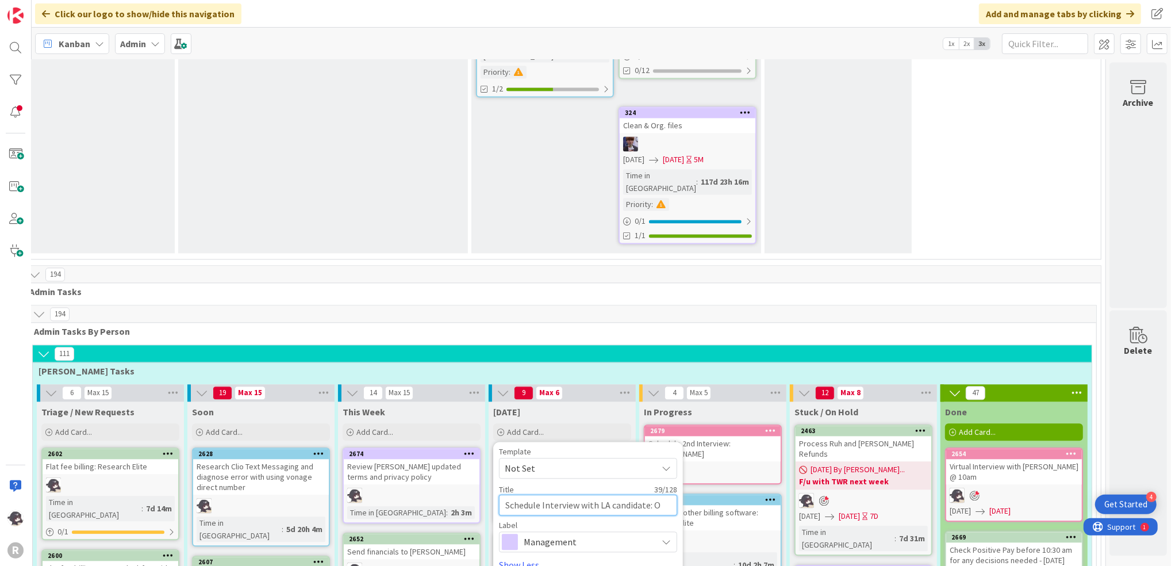
type textarea "Schedule Interview with LA candidate: [PERSON_NAME]"
type textarea "x"
type textarea "Schedule Interview with LA candidate: [PERSON_NAME]"
type textarea "x"
type textarea "Schedule Interview with LA candidate: [PERSON_NAME]"
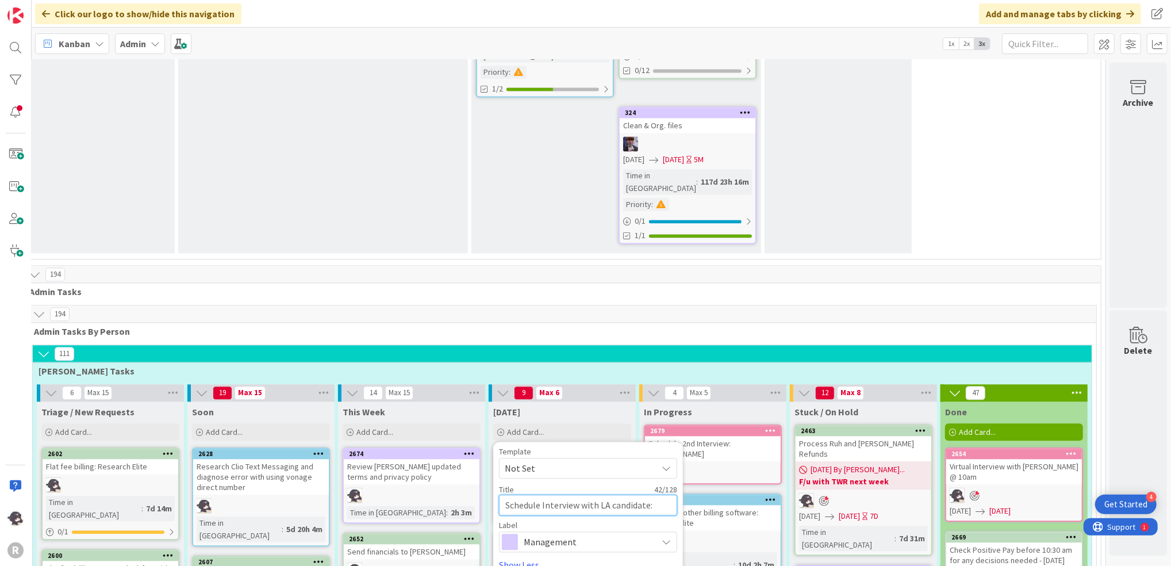
type textarea "x"
type textarea "Schedule Interview with LA candidate: [PERSON_NAME]"
type textarea "x"
type textarea "Schedule Interview with LA candidate: [PERSON_NAME]"
type textarea "x"
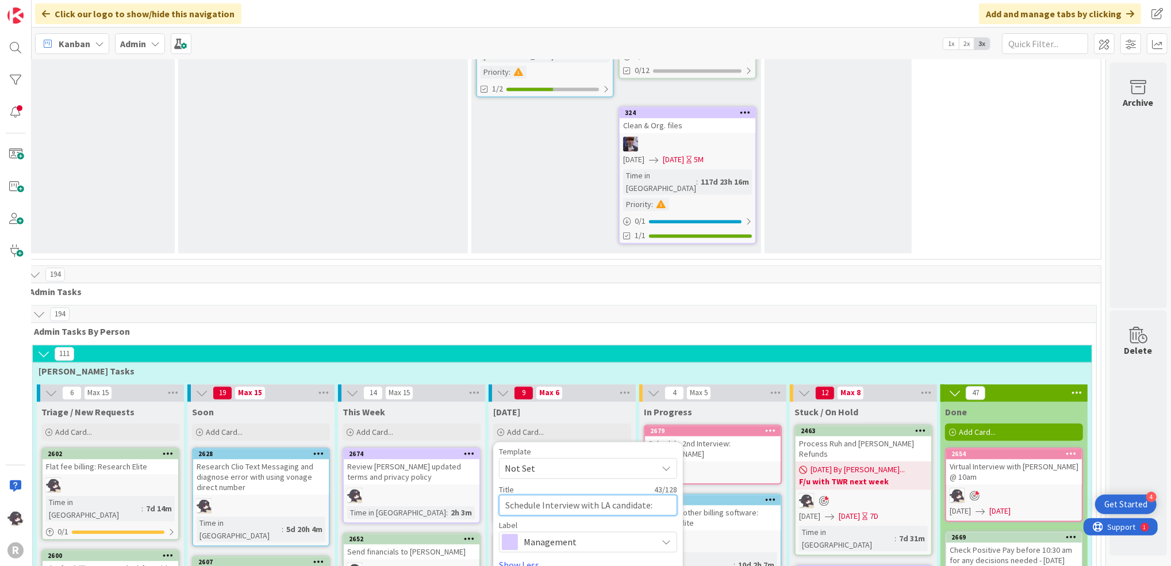
type textarea "Schedule Interview with LA candidate: [PERSON_NAME]"
type textarea "x"
type textarea "Schedule Interview with LA candidate: [PERSON_NAME]"
type textarea "x"
type textarea "Schedule Interview with LA candidate: [PERSON_NAME]"
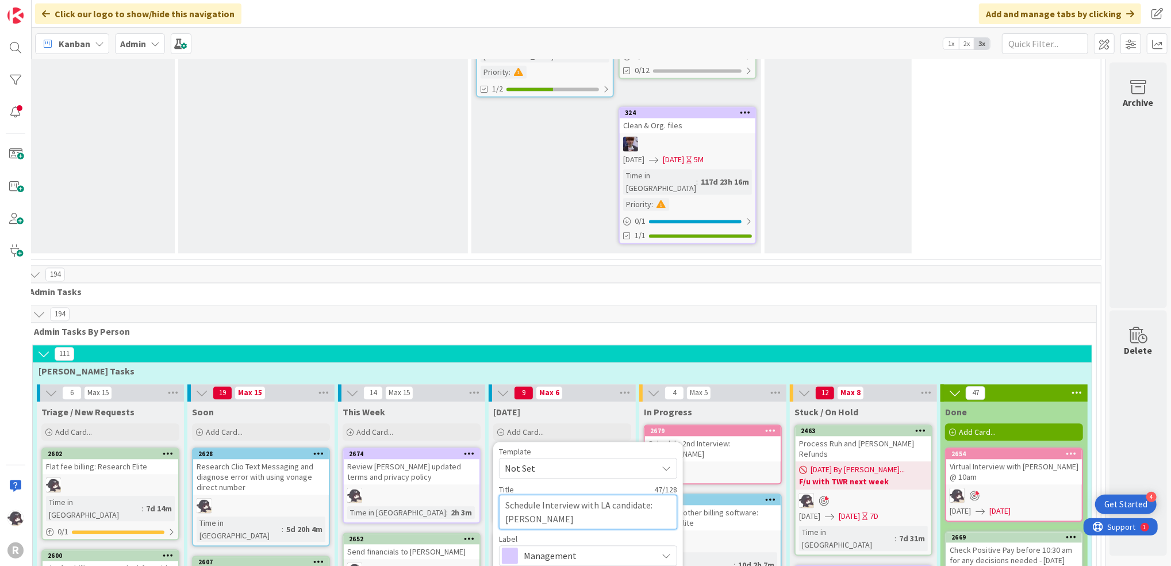
type textarea "x"
type textarea "Schedule Interview with LA candidate: [PERSON_NAME]"
type textarea "x"
type textarea "Schedule Interview with LA candidate: [PERSON_NAME]"
type textarea "x"
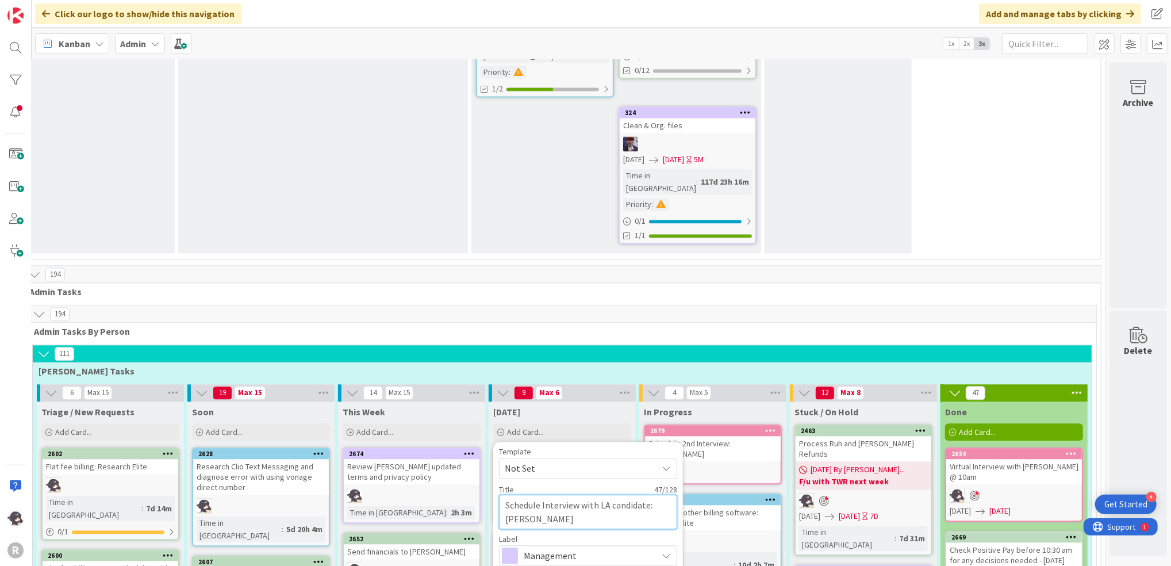
type textarea "Schedule Interview with LA candidate: [PERSON_NAME]"
type textarea "x"
type textarea "Schedule Interview with LA candidate: [PERSON_NAME]"
type textarea "x"
type textarea "Schedule Interview with LA candidate: [PERSON_NAME]"
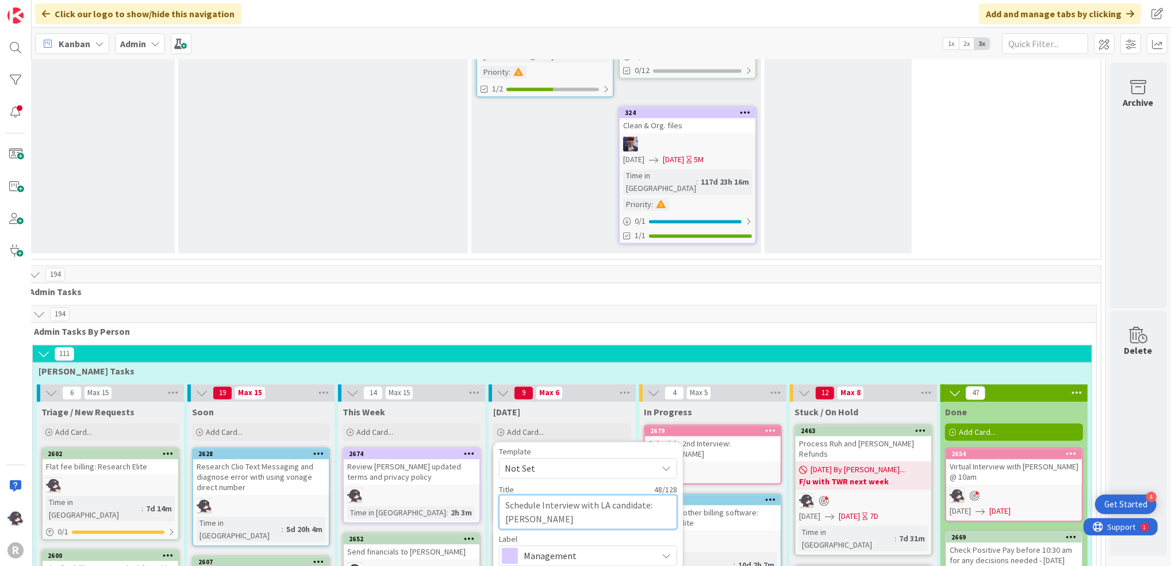
type textarea "x"
type textarea "Schedule Interview with LA candidate: [PERSON_NAME]"
type textarea "x"
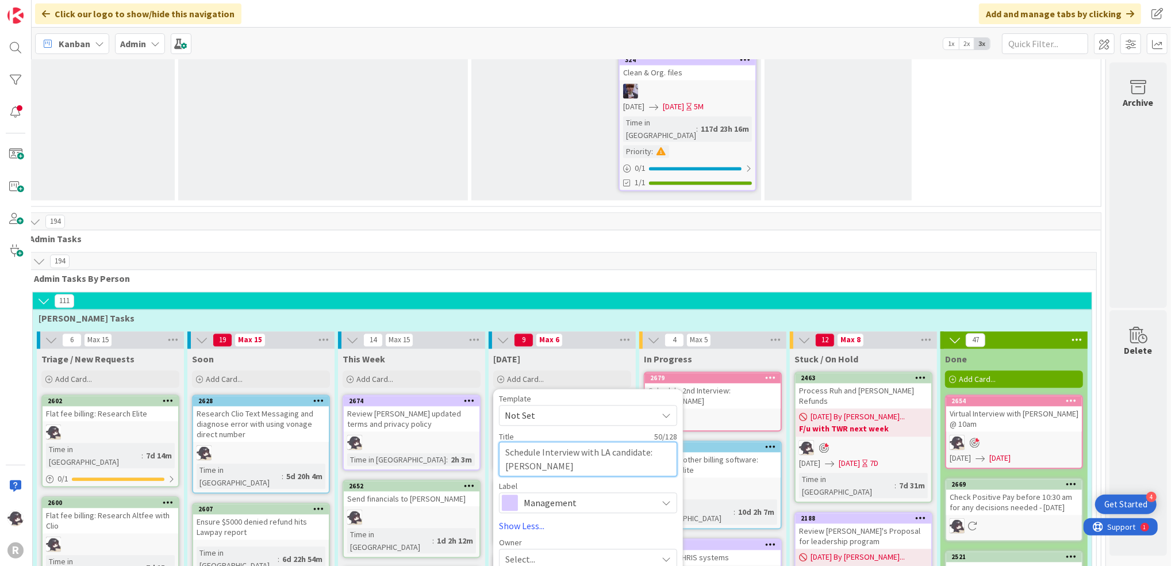
scroll to position [1988, 29]
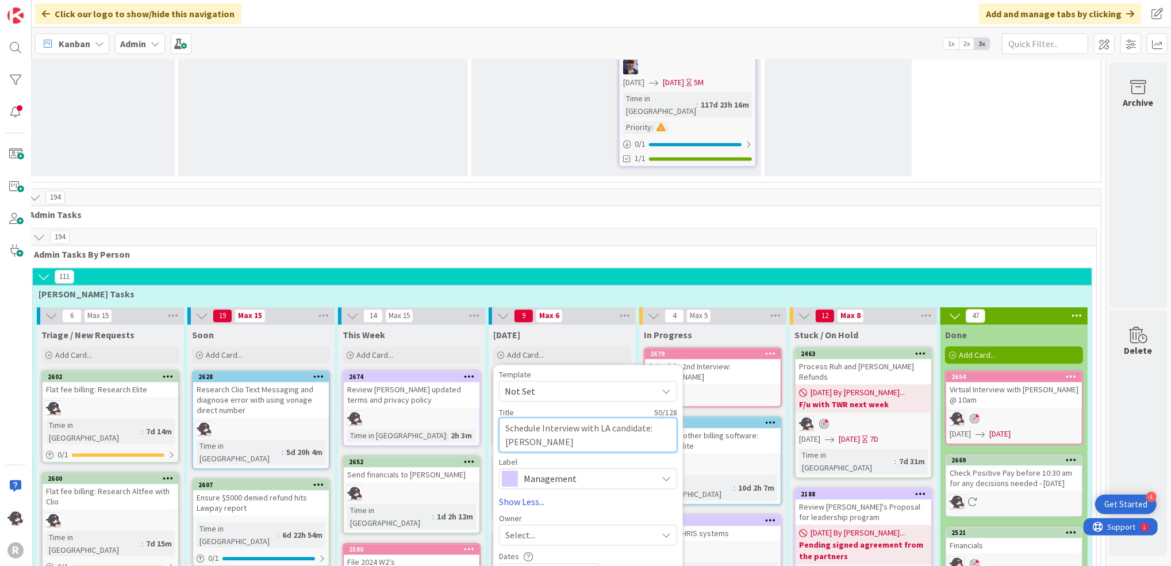
type textarea "Schedule Interview with LA candidate: [PERSON_NAME]"
click at [590, 470] on span "Management" at bounding box center [588, 478] width 128 height 16
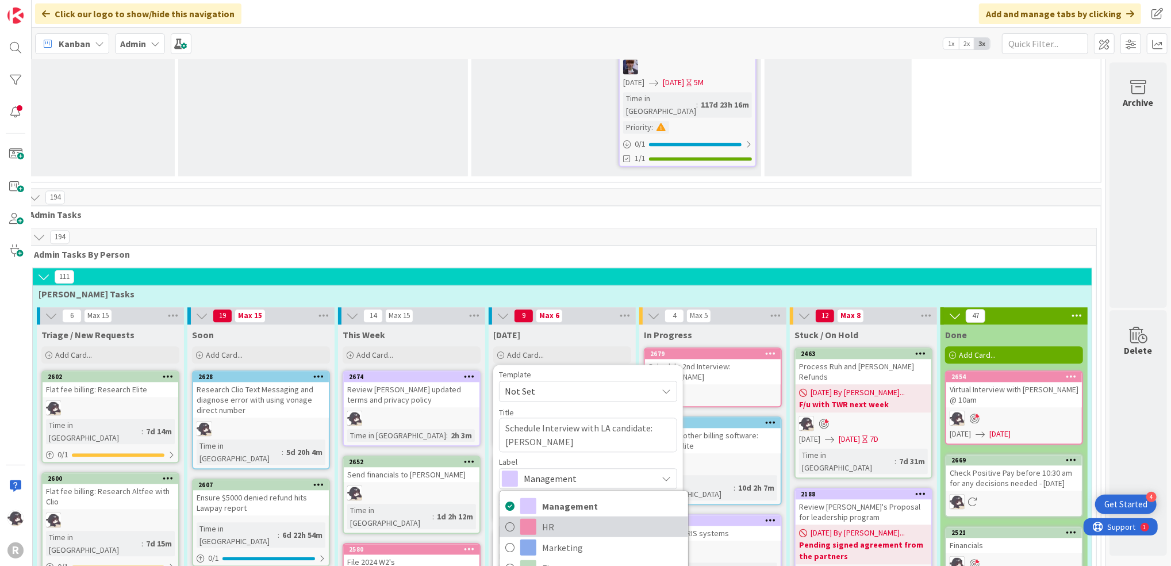
click at [554, 518] on span "HR" at bounding box center [612, 526] width 140 height 17
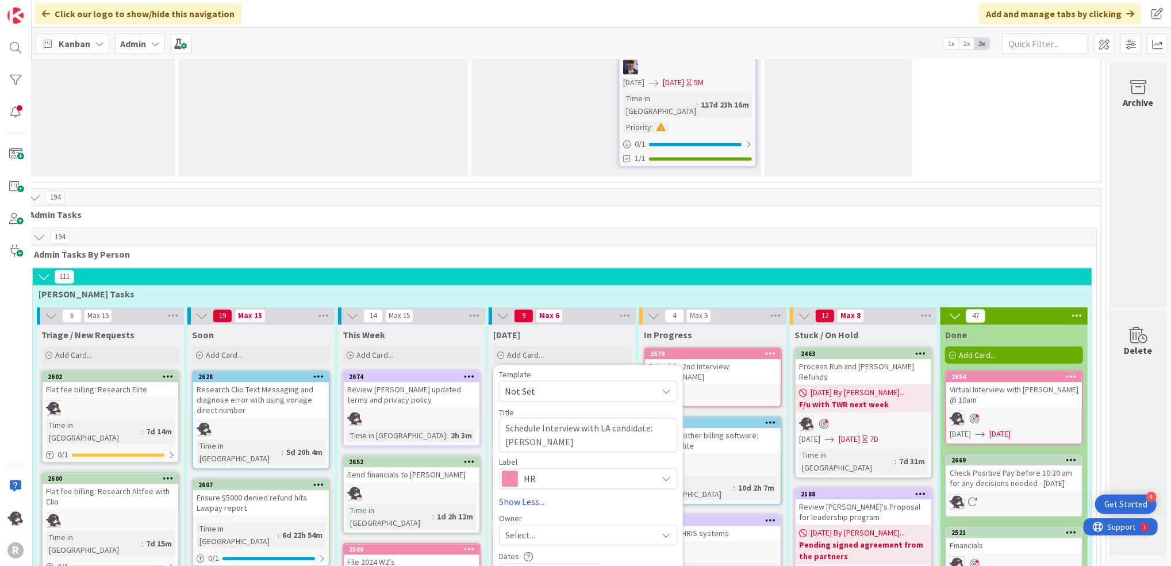
click at [514, 528] on span "Select..." at bounding box center [520, 535] width 30 height 14
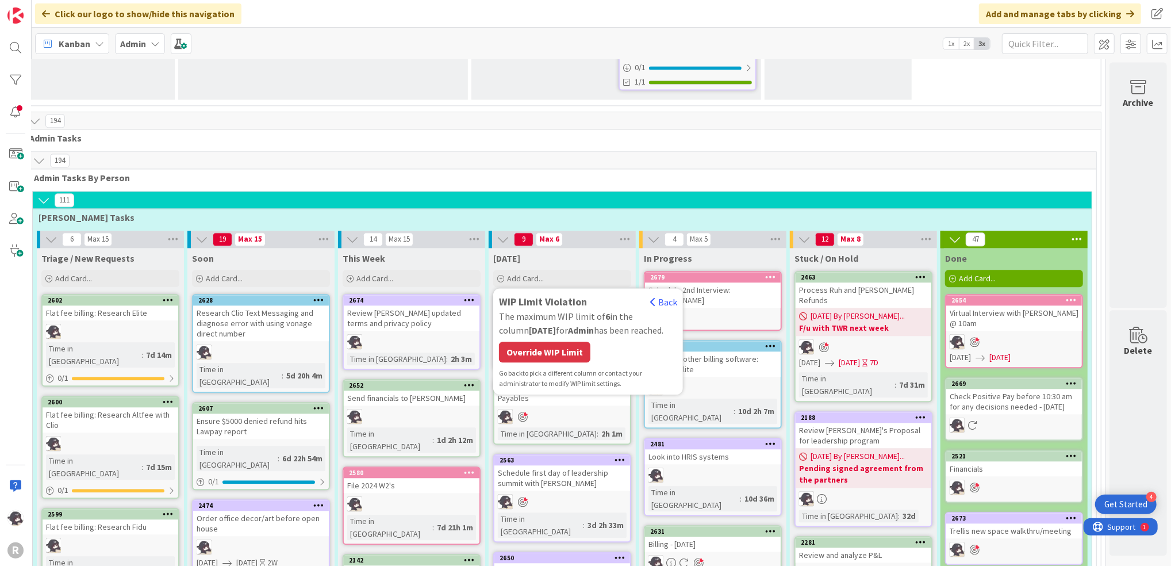
click at [554, 294] on div "WIP Limit Violation Back The maximum WIP limit of 6 in the column [DATE] for Ad…" at bounding box center [588, 341] width 178 height 95
click at [555, 341] on div "Override WIP Limit" at bounding box center [544, 351] width 91 height 21
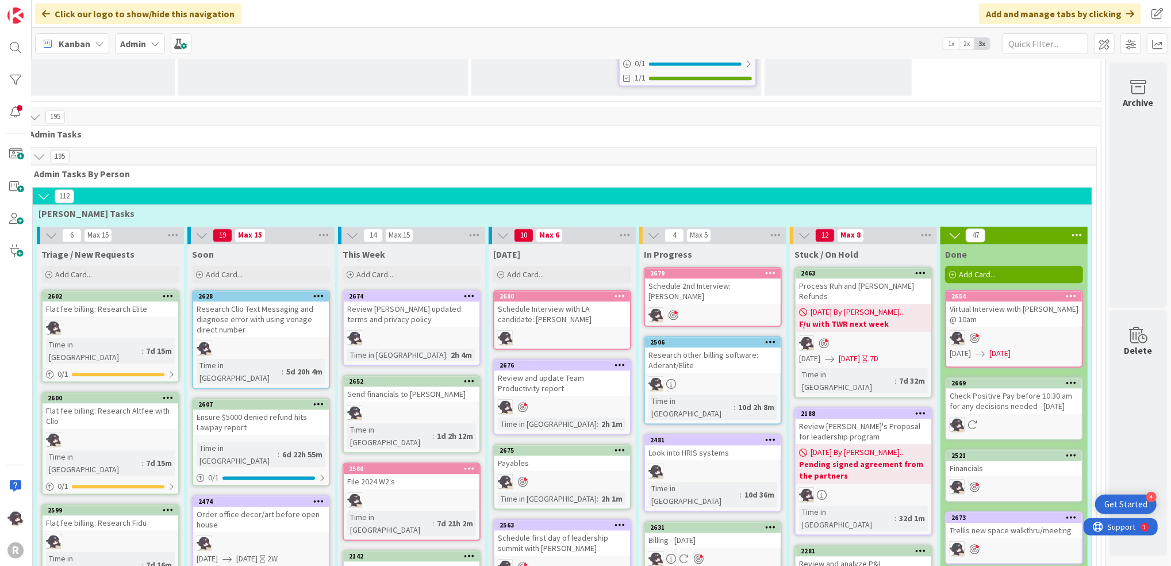
click at [615, 291] on icon at bounding box center [620, 295] width 11 height 8
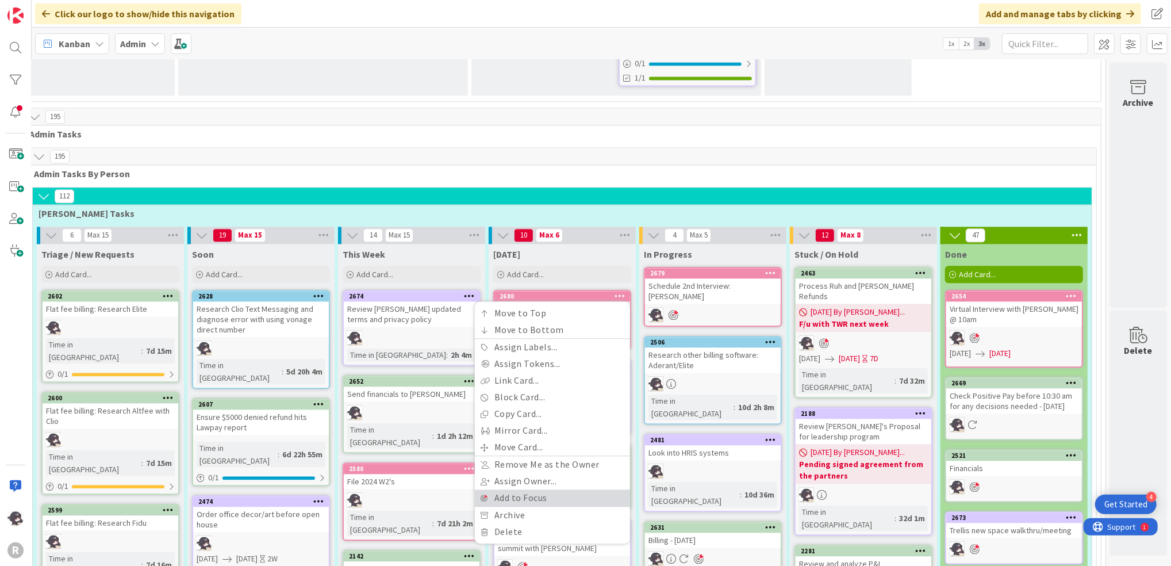
click at [515, 489] on link "Add to Focus" at bounding box center [552, 497] width 155 height 17
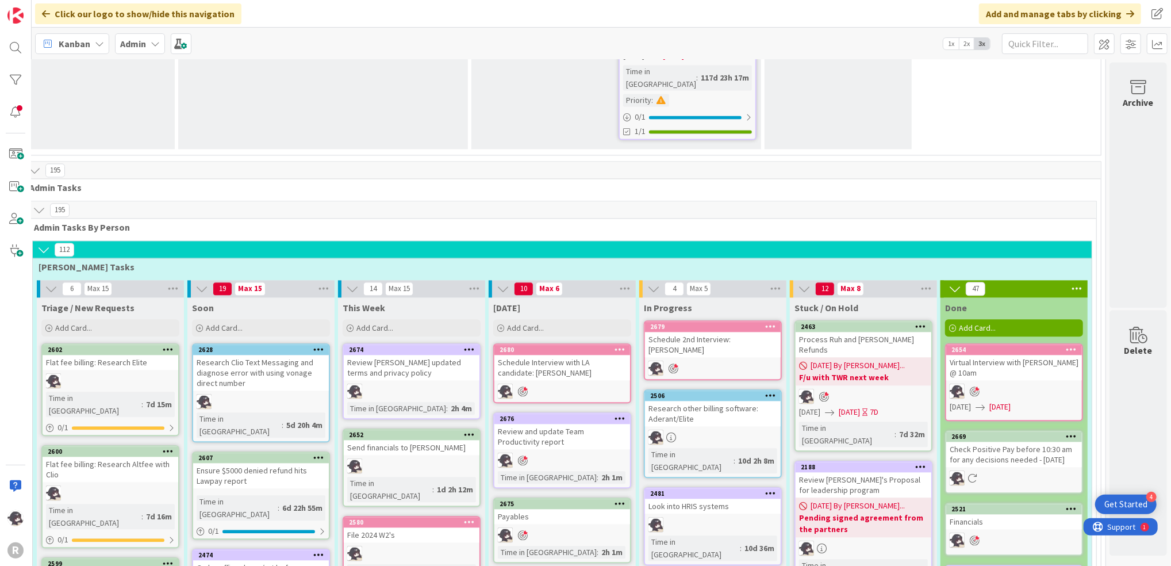
scroll to position [1988, 29]
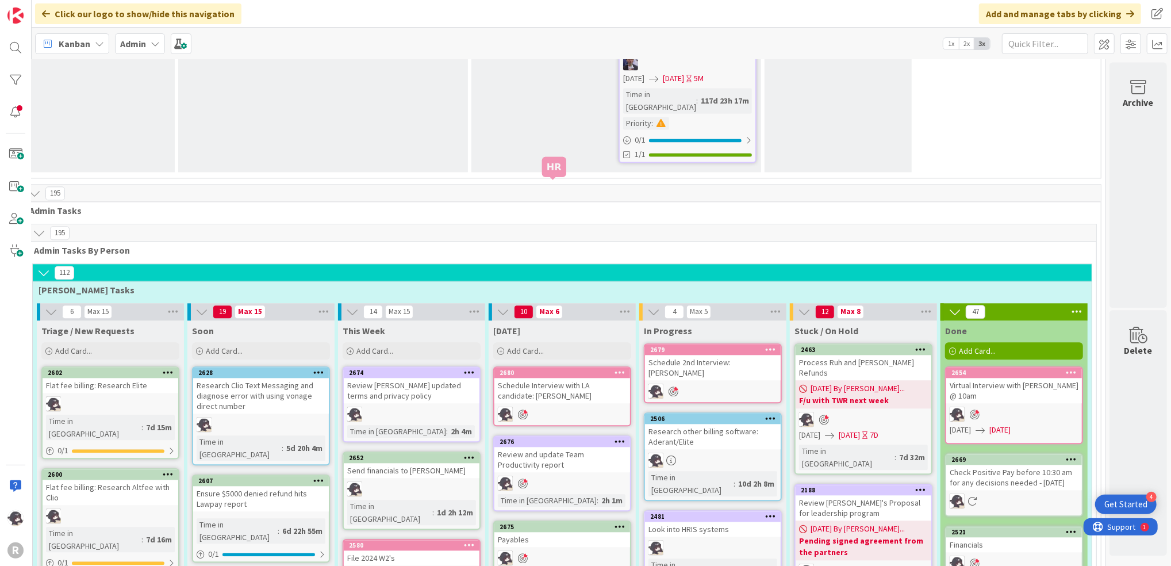
click at [550, 368] on div "2680" at bounding box center [565, 372] width 130 height 8
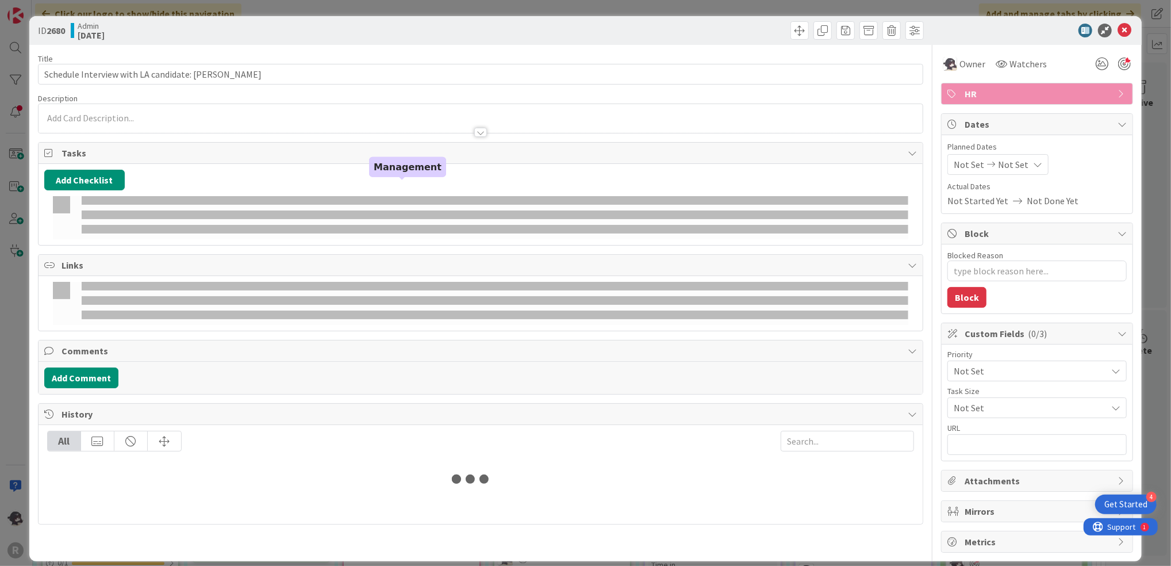
type textarea "x"
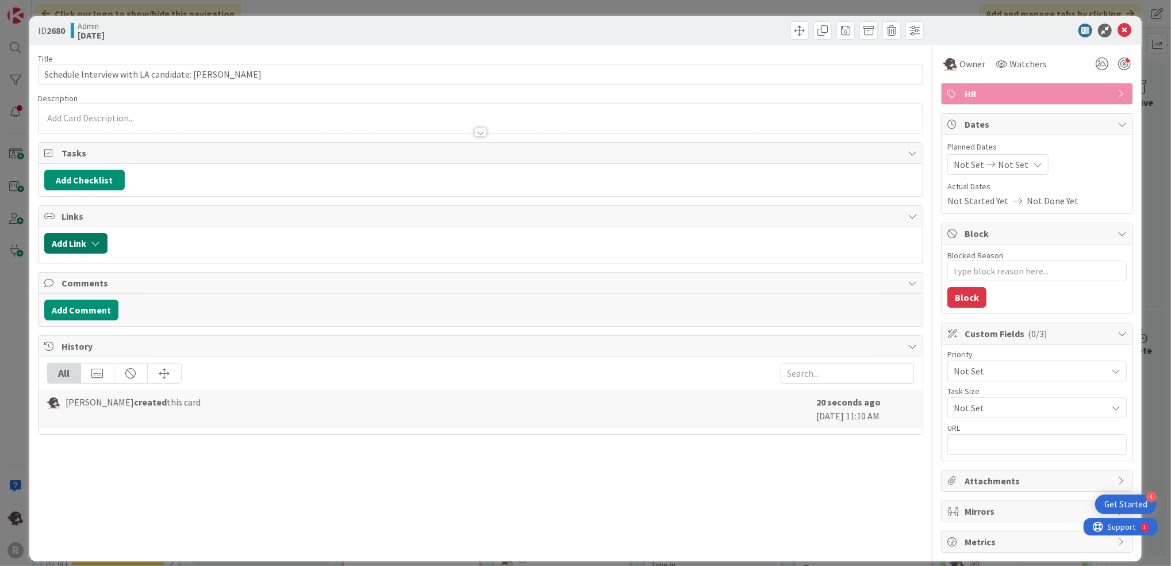
click at [90, 239] on button "Add Link" at bounding box center [75, 243] width 63 height 21
click at [107, 347] on input "text" at bounding box center [130, 341] width 161 height 21
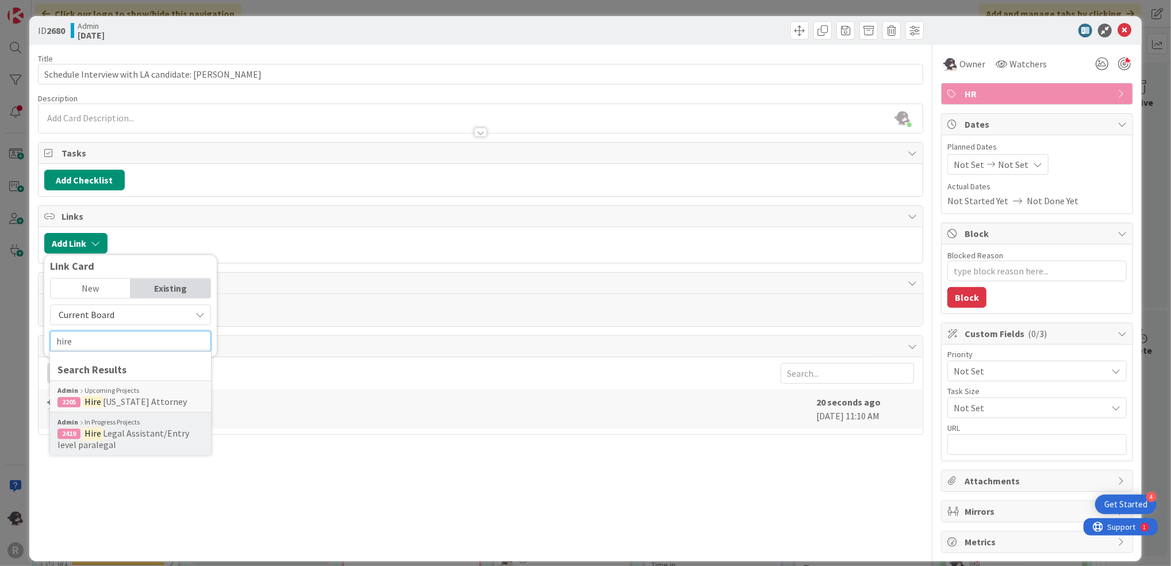
type input "hire"
click at [109, 435] on span "Legal Assistant/Entry level paralegal" at bounding box center [123, 438] width 132 height 23
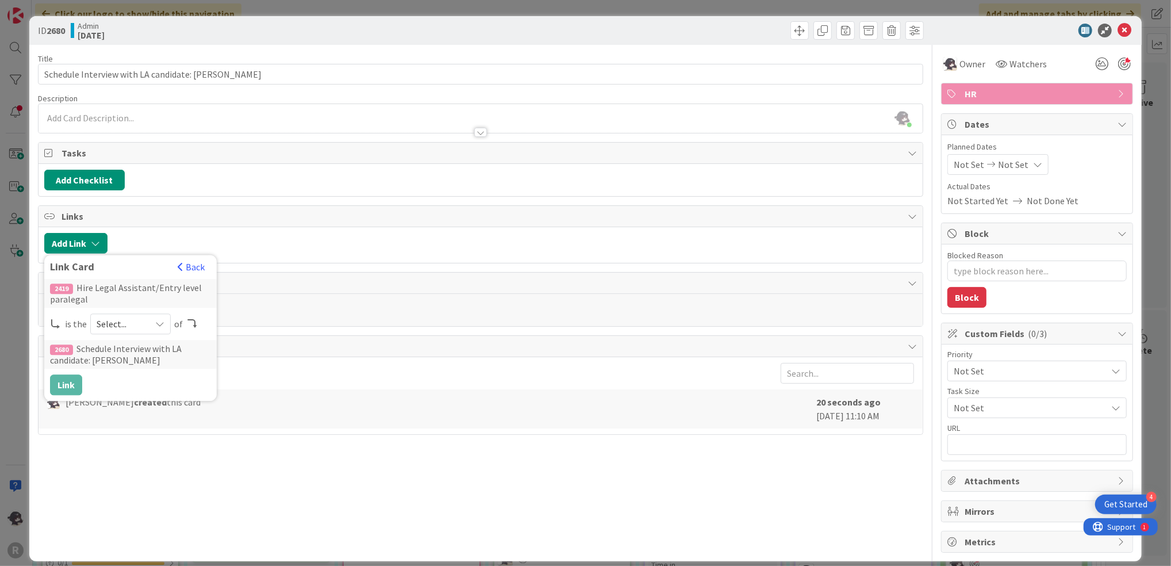
click at [145, 316] on div "Select..." at bounding box center [130, 323] width 80 height 21
click at [126, 356] on span "parent" at bounding box center [191, 351] width 130 height 17
click at [64, 389] on button "Link" at bounding box center [66, 384] width 32 height 21
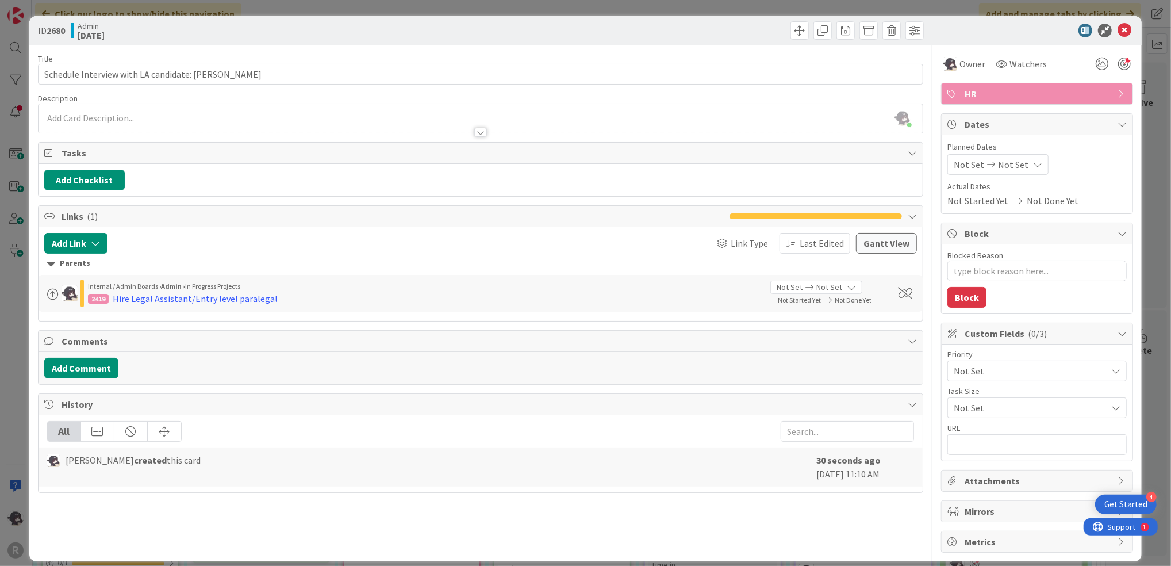
type textarea "x"
click at [1118, 25] on icon at bounding box center [1125, 31] width 14 height 14
